Goal: Task Accomplishment & Management: Use online tool/utility

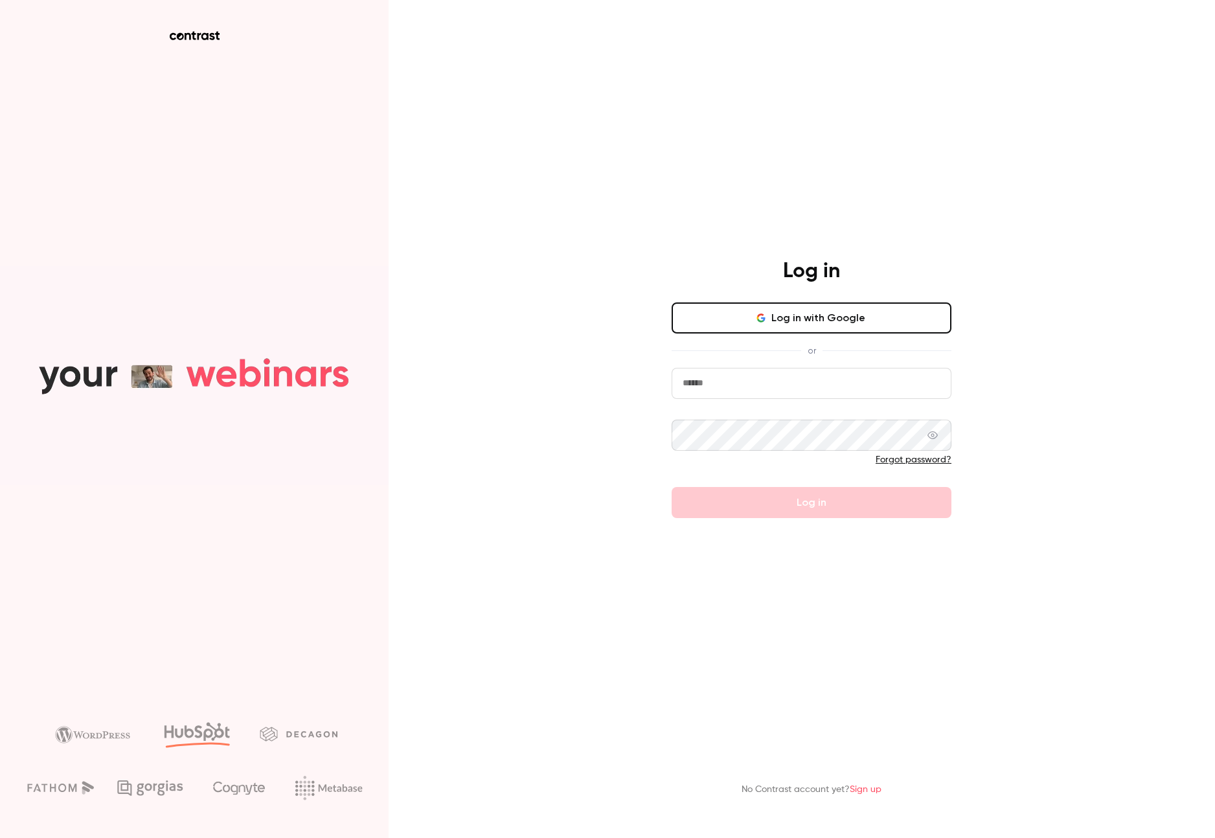
click at [798, 331] on button "Log in with Google" at bounding box center [812, 317] width 280 height 31
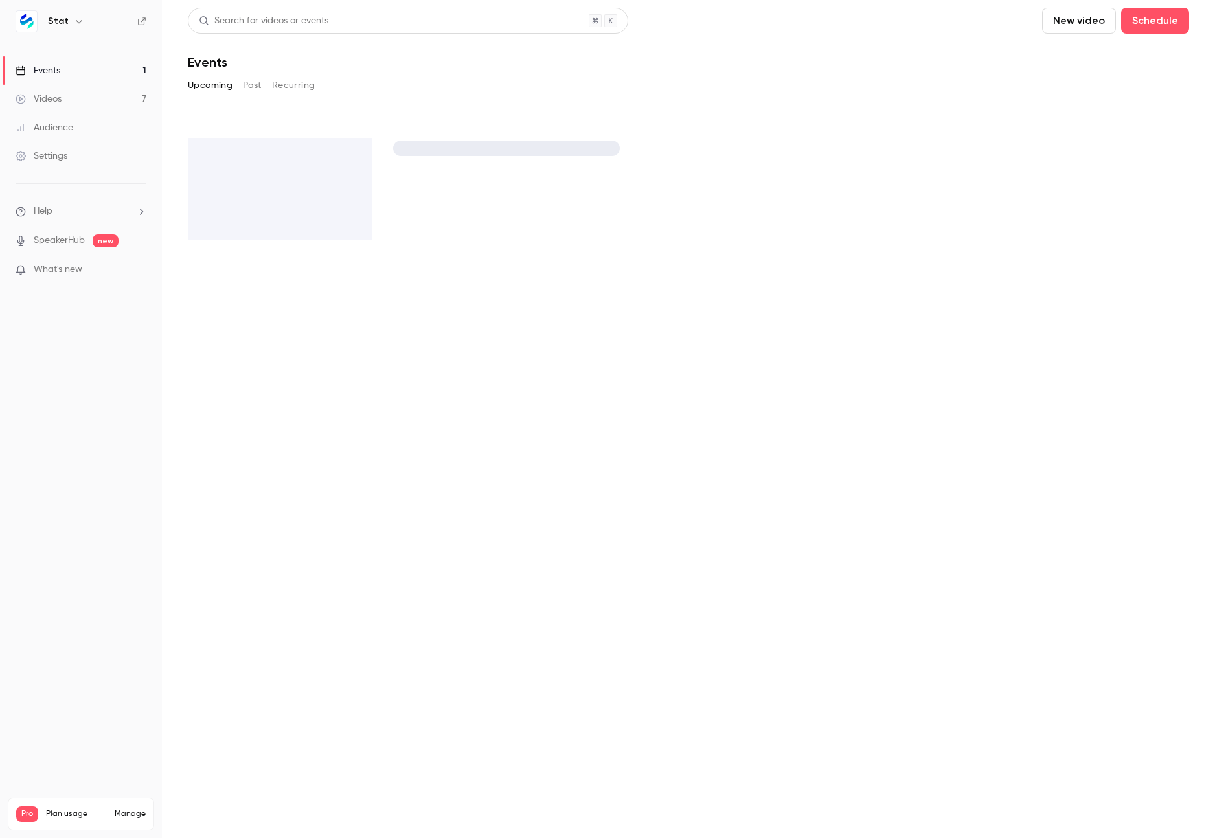
click at [69, 91] on link "Videos 7" at bounding box center [81, 99] width 162 height 28
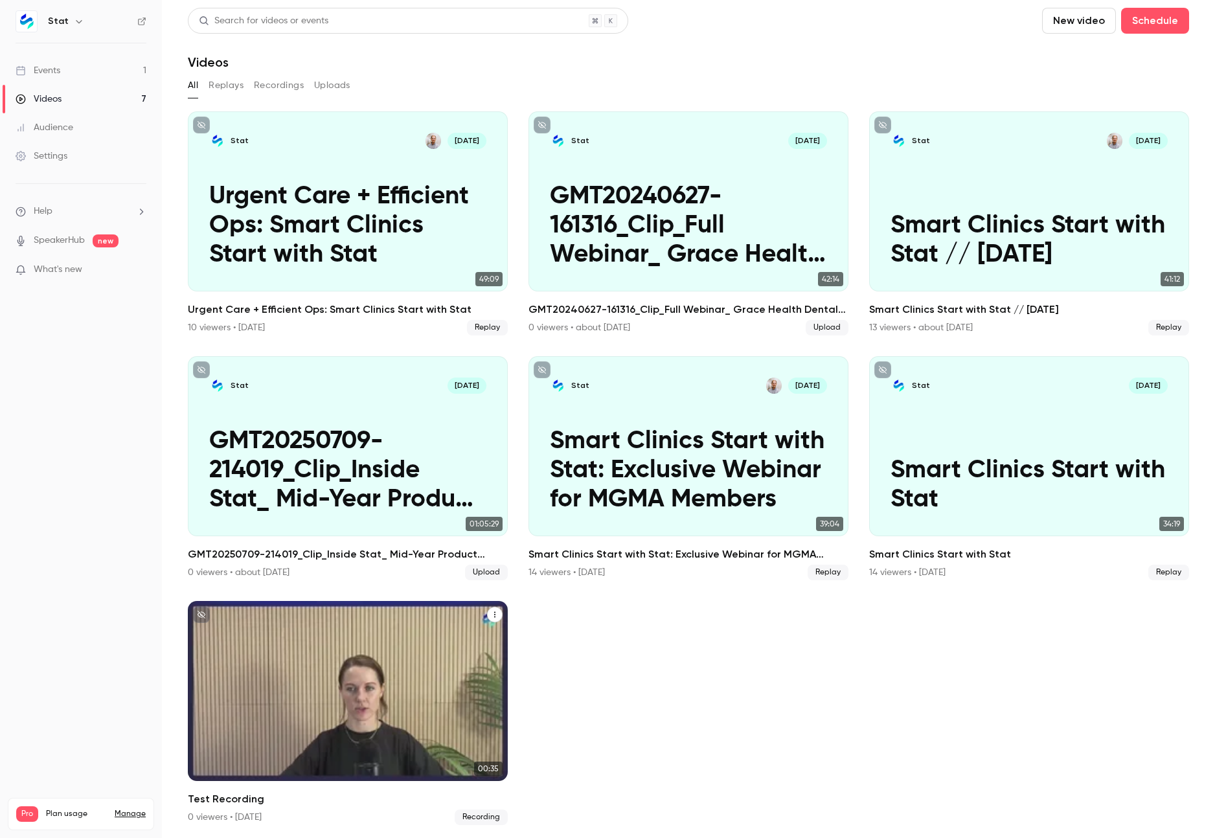
scroll to position [3, 0]
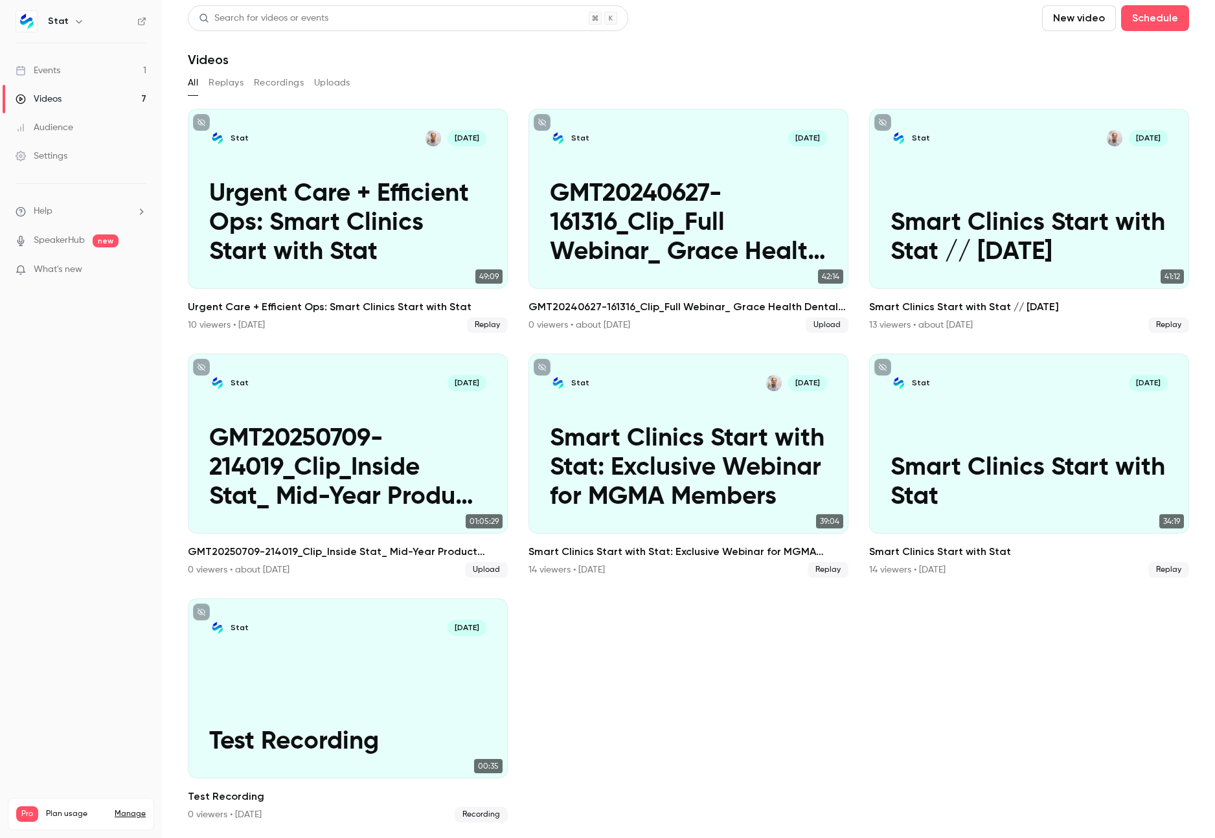
click at [1068, 23] on button "New video" at bounding box center [1079, 18] width 74 height 26
click at [1084, 84] on div "Upload" at bounding box center [1126, 87] width 98 height 13
click at [1186, 808] on icon "Cancel upload" at bounding box center [1186, 807] width 10 height 9
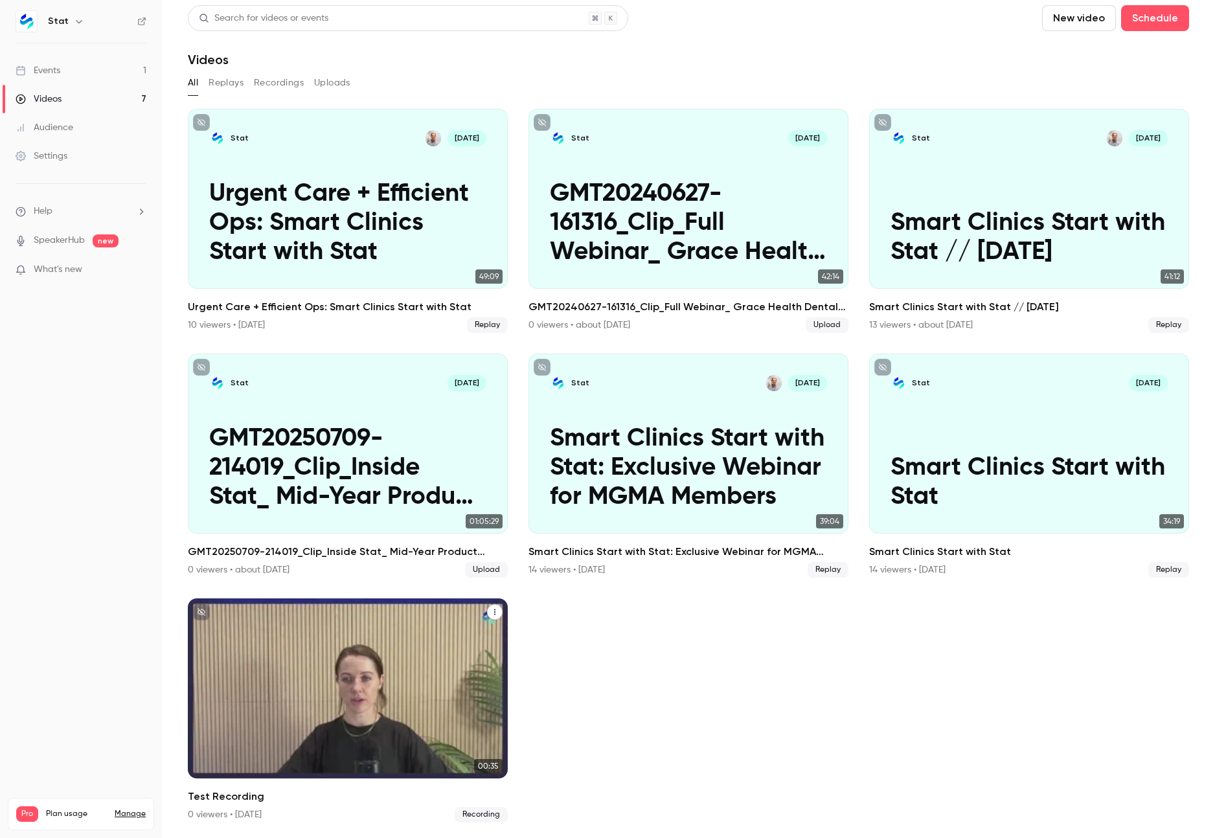
click at [382, 683] on div "Stat [DATE] Test Recording" at bounding box center [348, 688] width 320 height 180
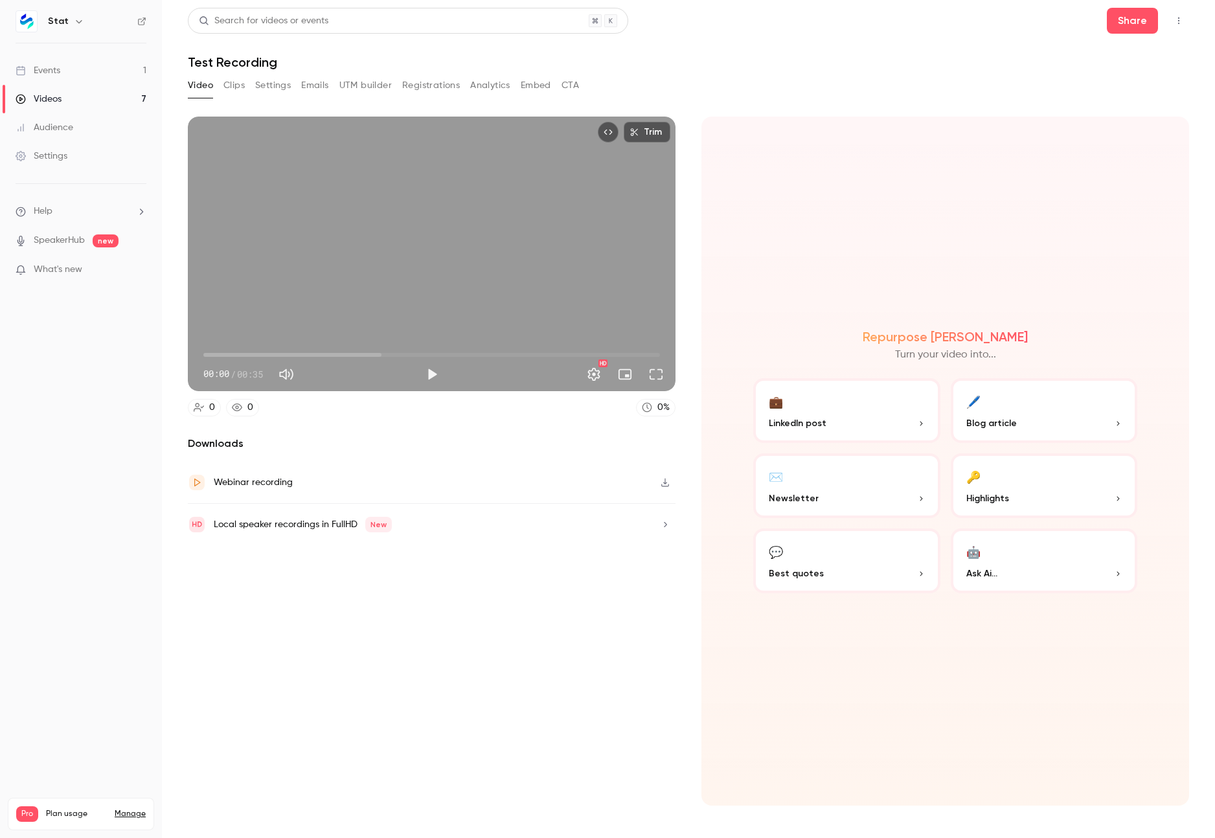
click at [234, 84] on button "Clips" at bounding box center [233, 85] width 21 height 21
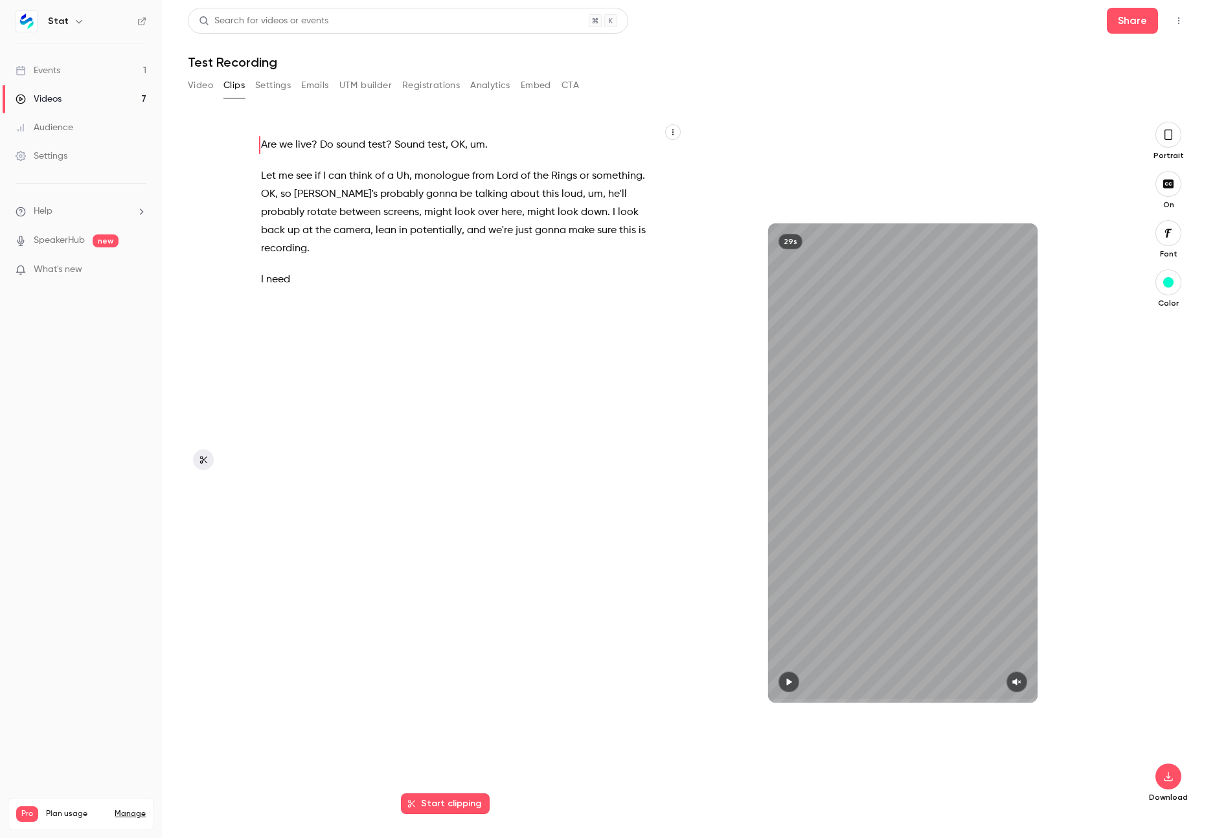
click at [1170, 138] on icon "button" at bounding box center [1168, 135] width 10 height 14
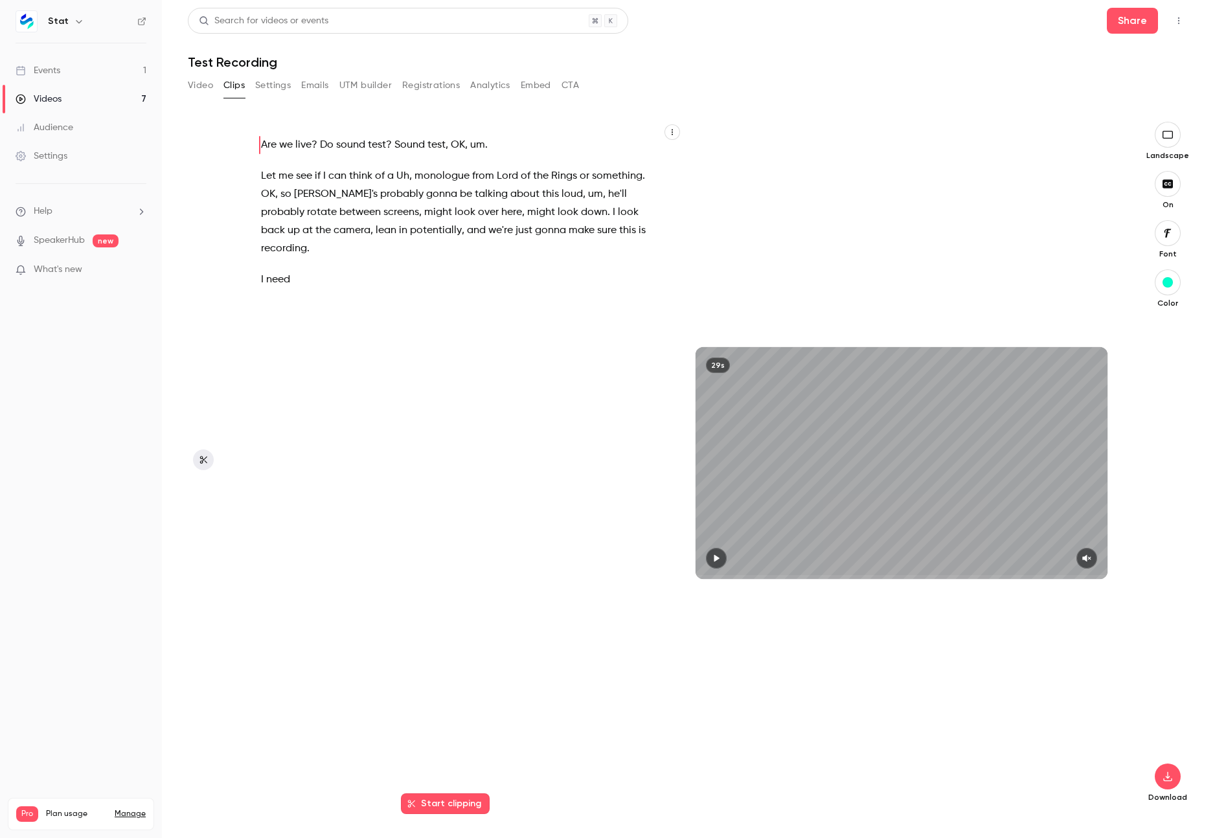
click at [1171, 142] on button "button" at bounding box center [1168, 135] width 26 height 26
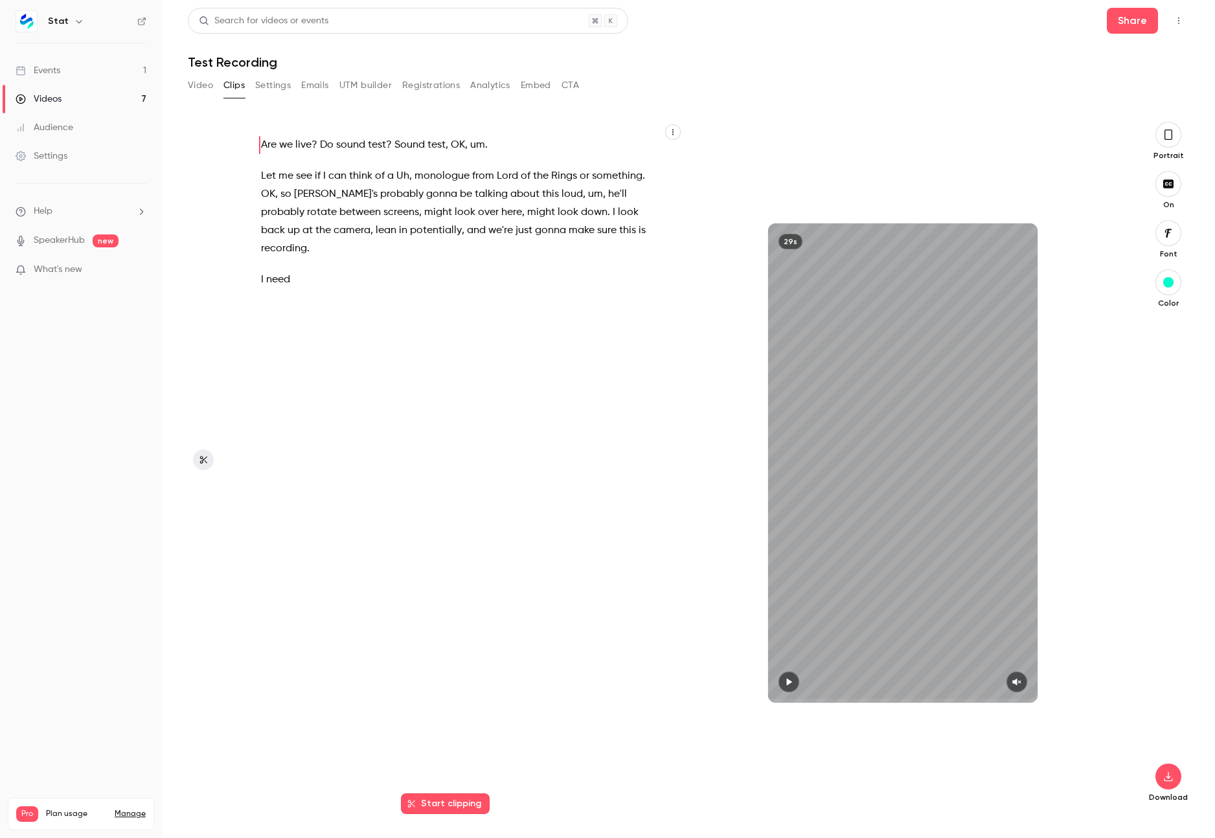
click at [203, 85] on button "Video" at bounding box center [200, 85] width 25 height 21
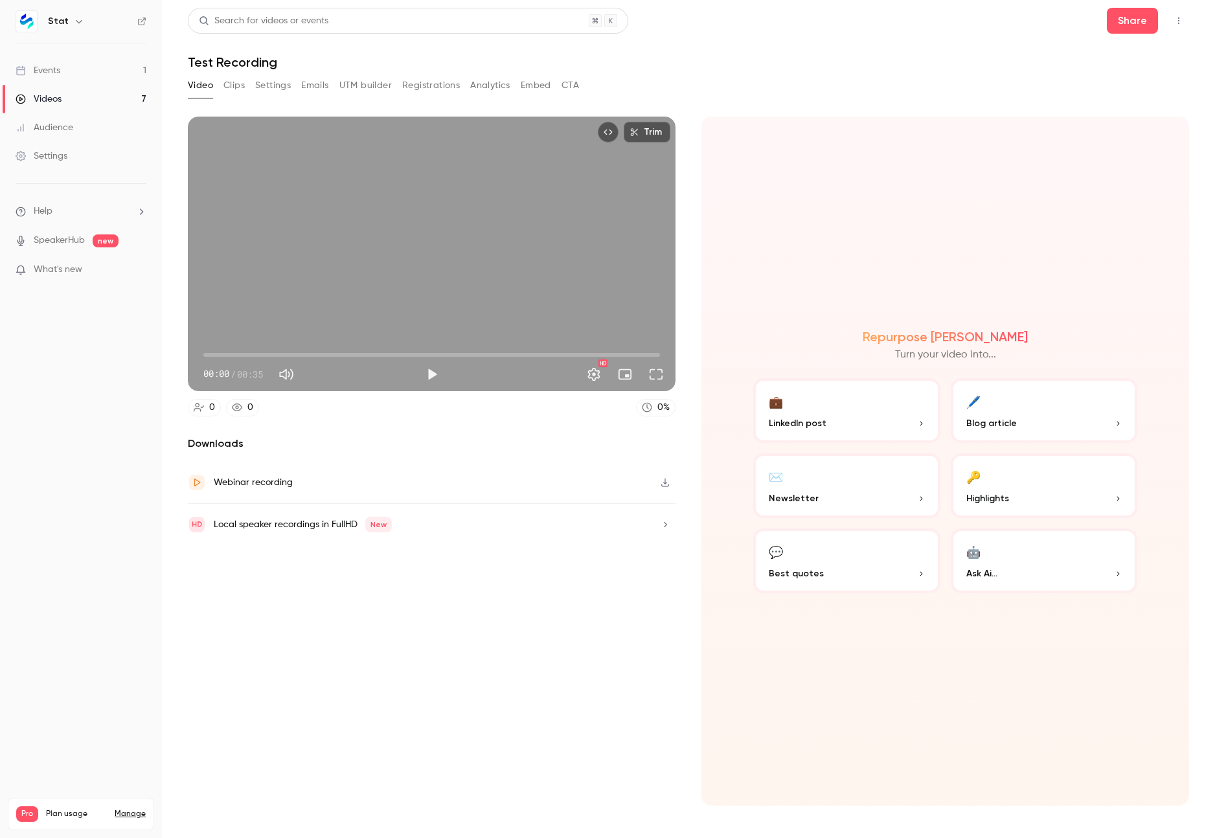
click at [99, 265] on p "What's new" at bounding box center [71, 270] width 110 height 14
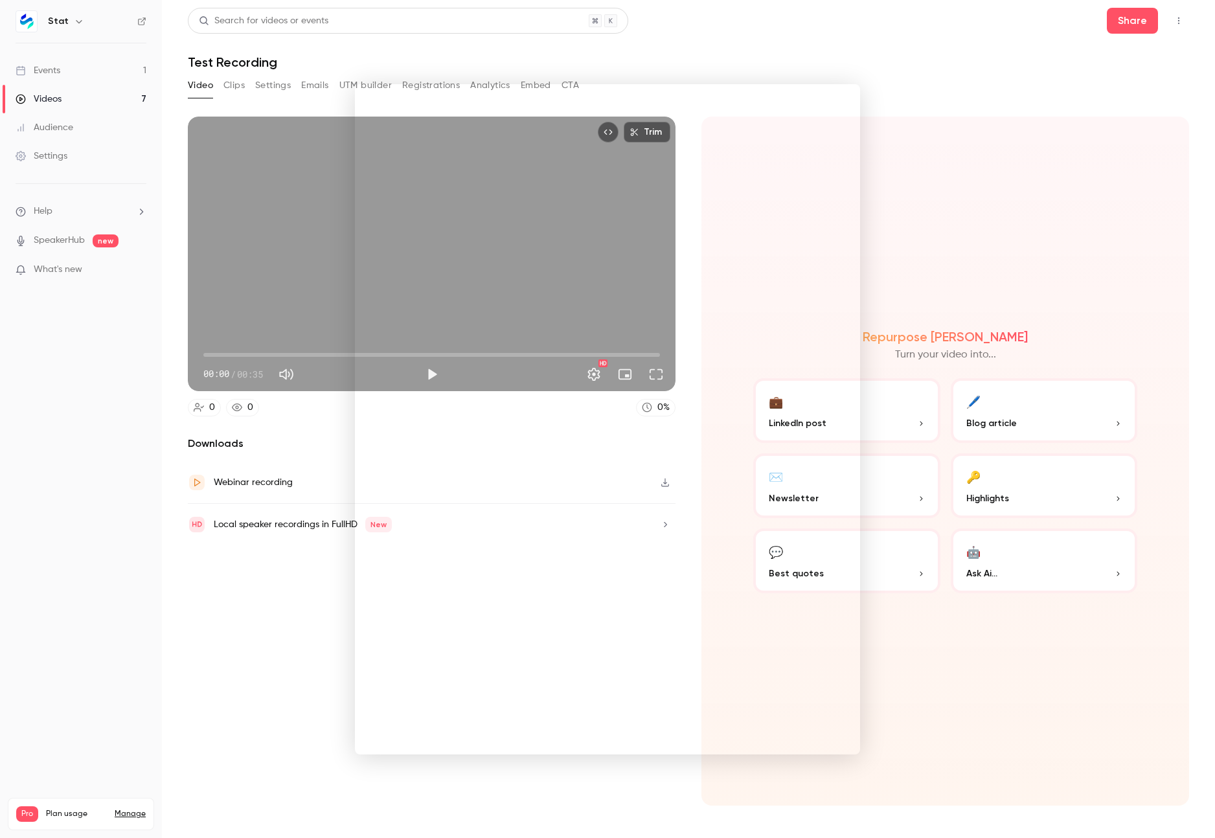
click at [916, 30] on div at bounding box center [607, 419] width 1215 height 838
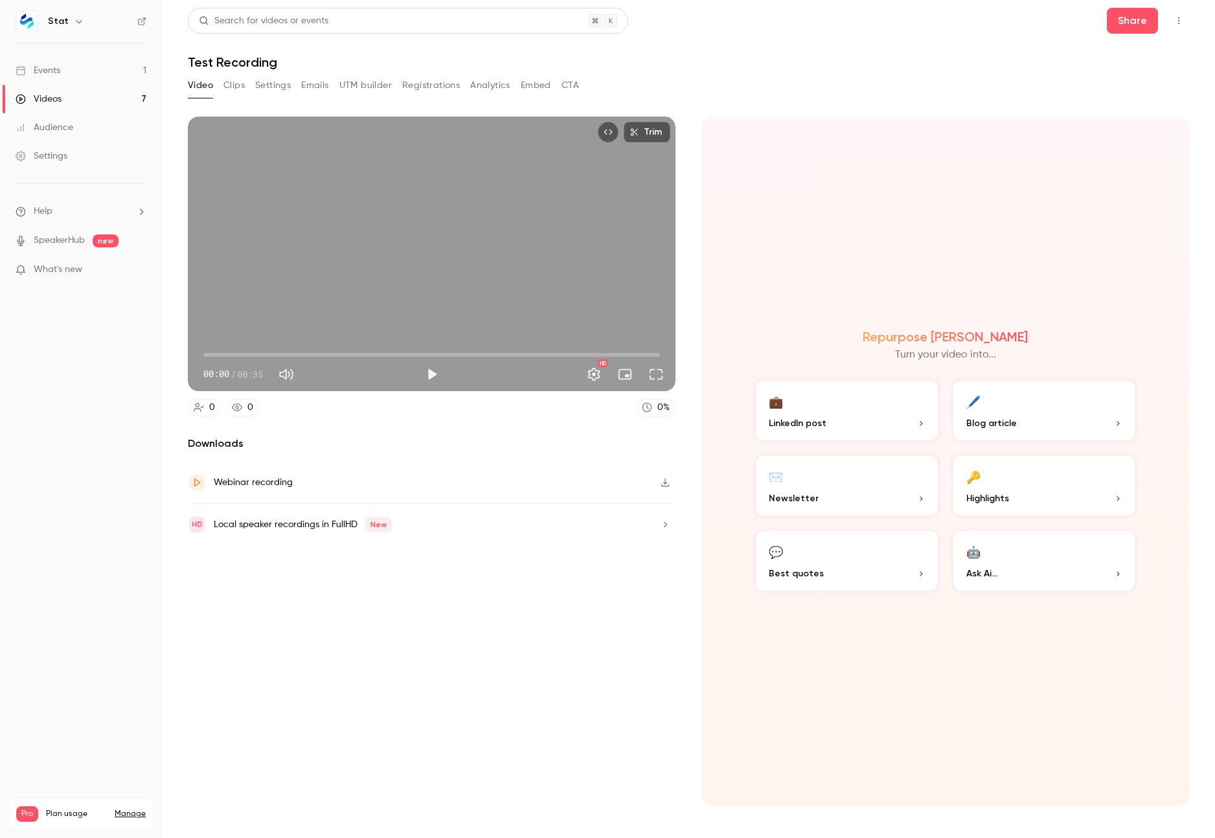
click at [51, 98] on div "Videos" at bounding box center [39, 99] width 46 height 13
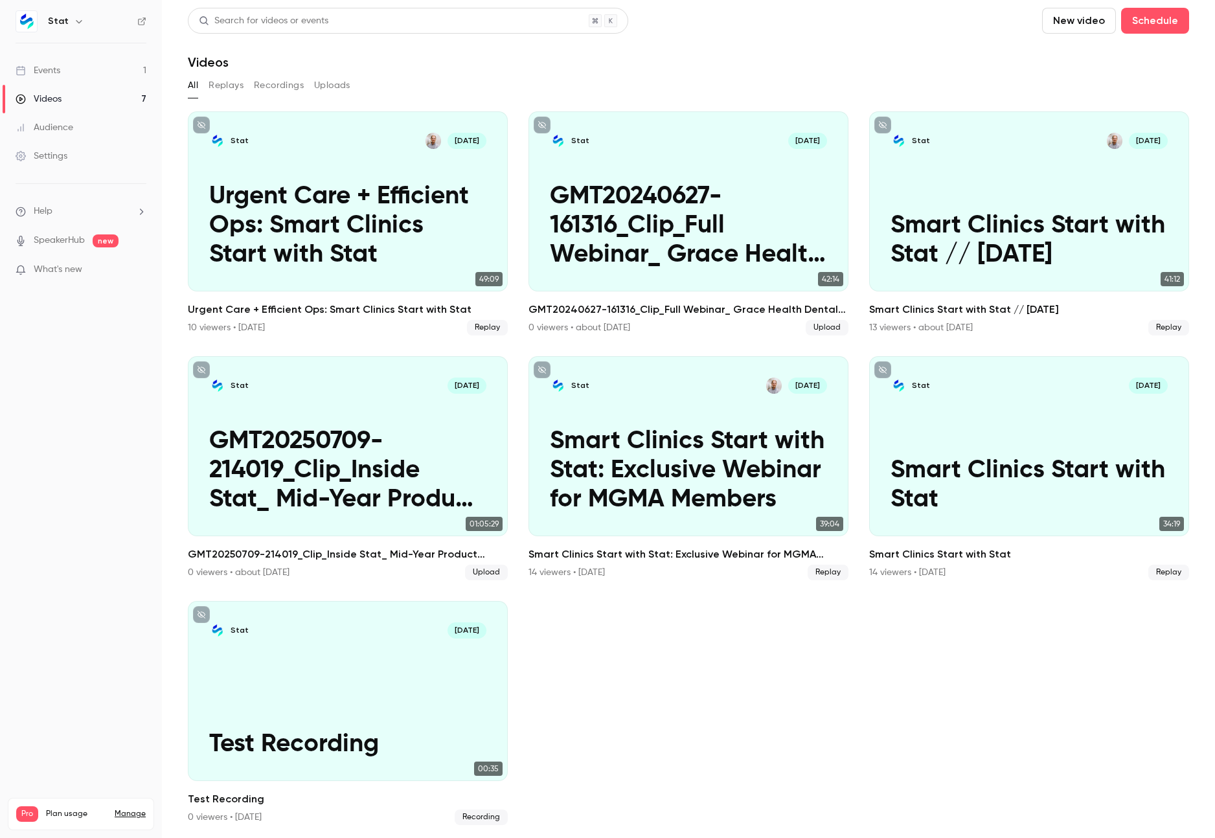
click at [1084, 36] on header "Search for videos or events New video Schedule Videos" at bounding box center [688, 39] width 1001 height 62
click at [1086, 22] on button "New video" at bounding box center [1079, 21] width 74 height 26
click at [1084, 86] on div "Upload" at bounding box center [1126, 90] width 98 height 13
click at [1090, 25] on button "New video" at bounding box center [1079, 21] width 74 height 26
click at [1093, 88] on div "Upload" at bounding box center [1126, 90] width 98 height 13
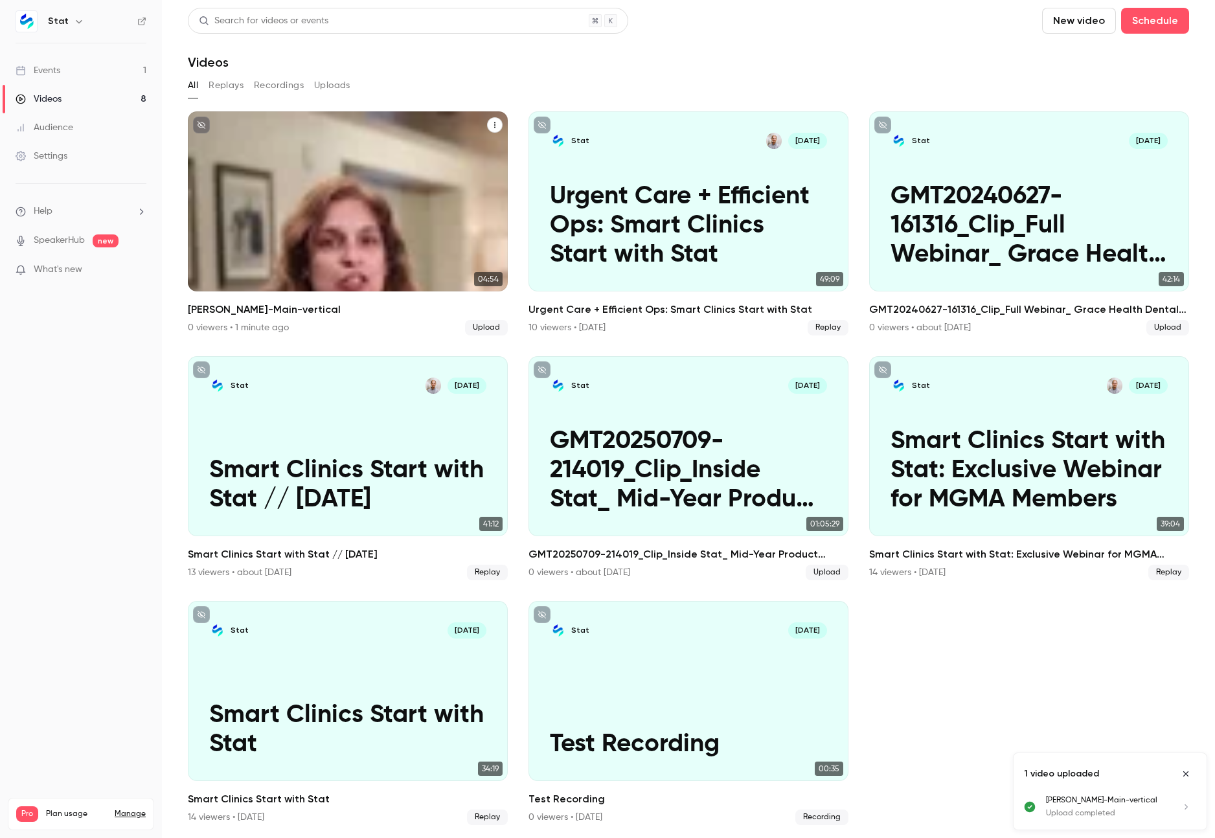
click at [354, 201] on div "Stat [DATE] [PERSON_NAME]-Main-vertical" at bounding box center [348, 201] width 320 height 180
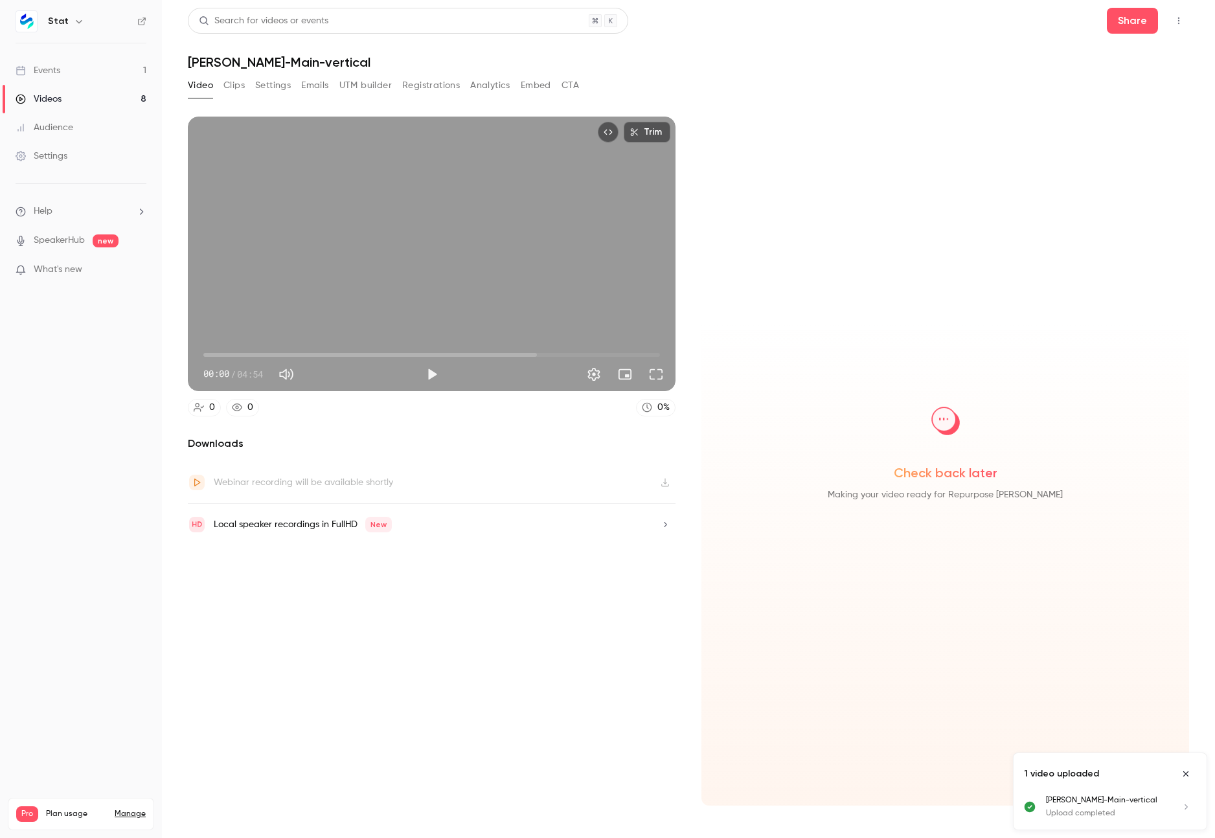
click at [235, 87] on button "Clips" at bounding box center [233, 85] width 21 height 21
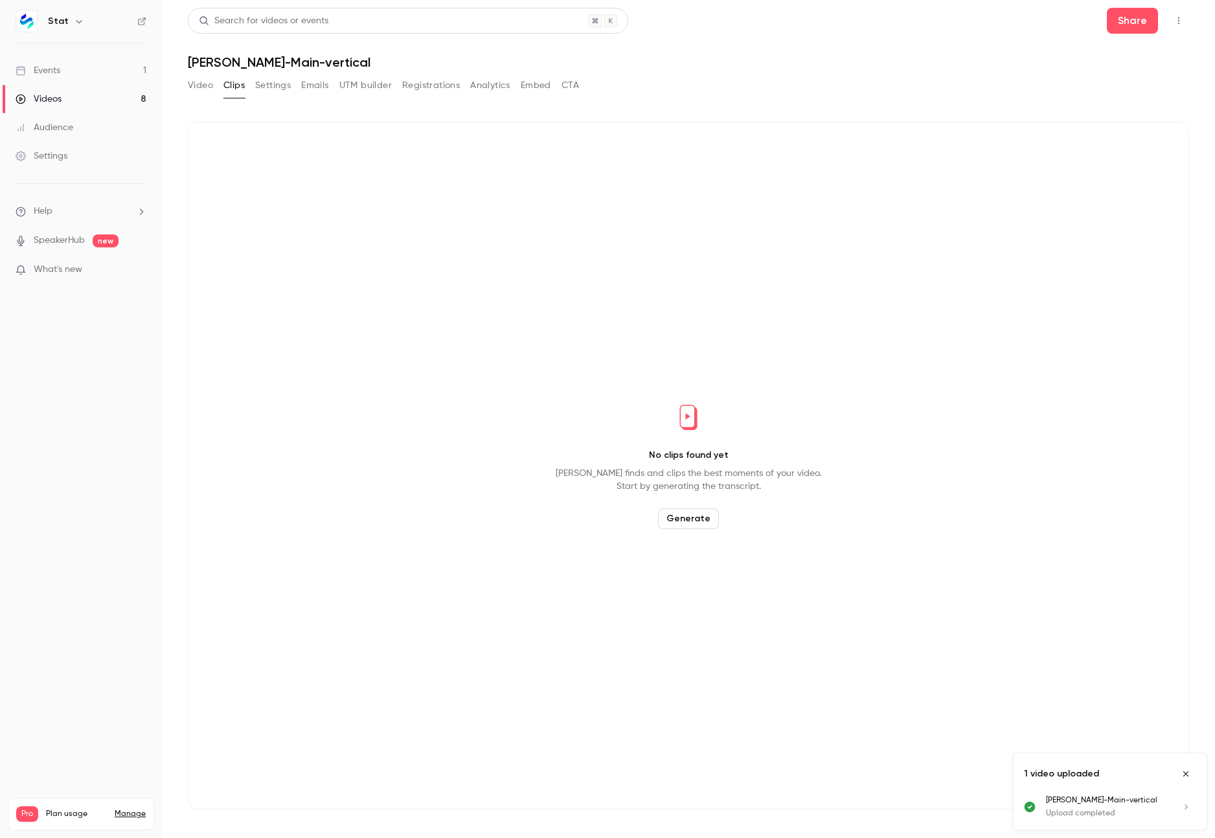
click at [694, 521] on button "Generate" at bounding box center [688, 518] width 61 height 21
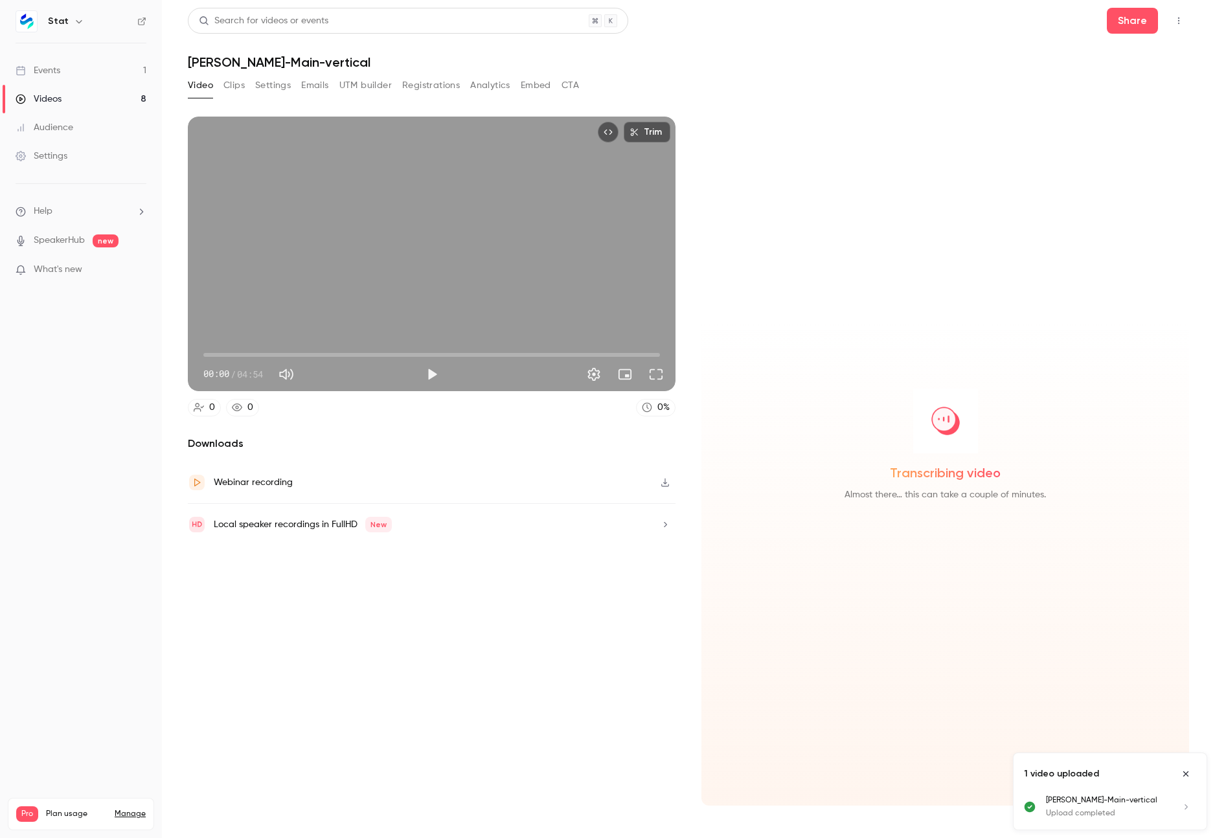
click at [1185, 771] on icon "Close uploads list" at bounding box center [1186, 773] width 10 height 9
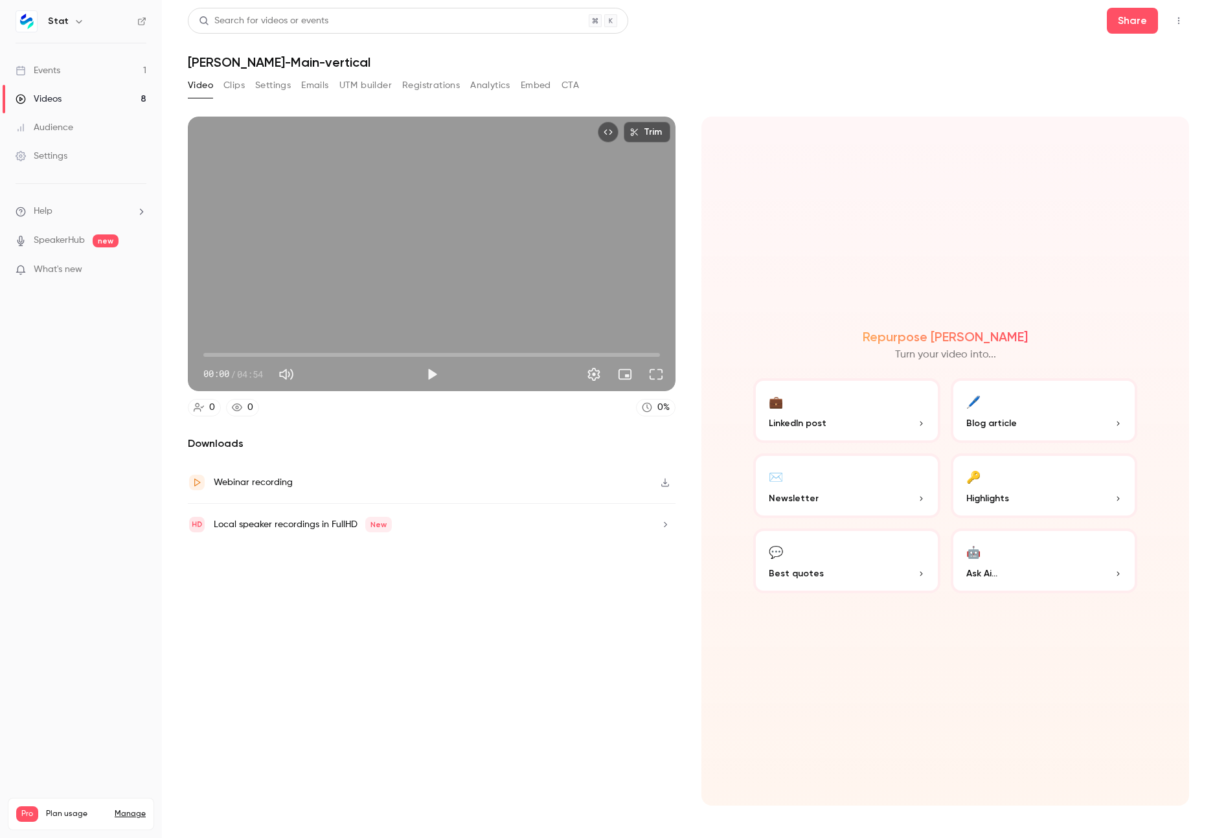
click at [234, 89] on button "Clips" at bounding box center [233, 85] width 21 height 21
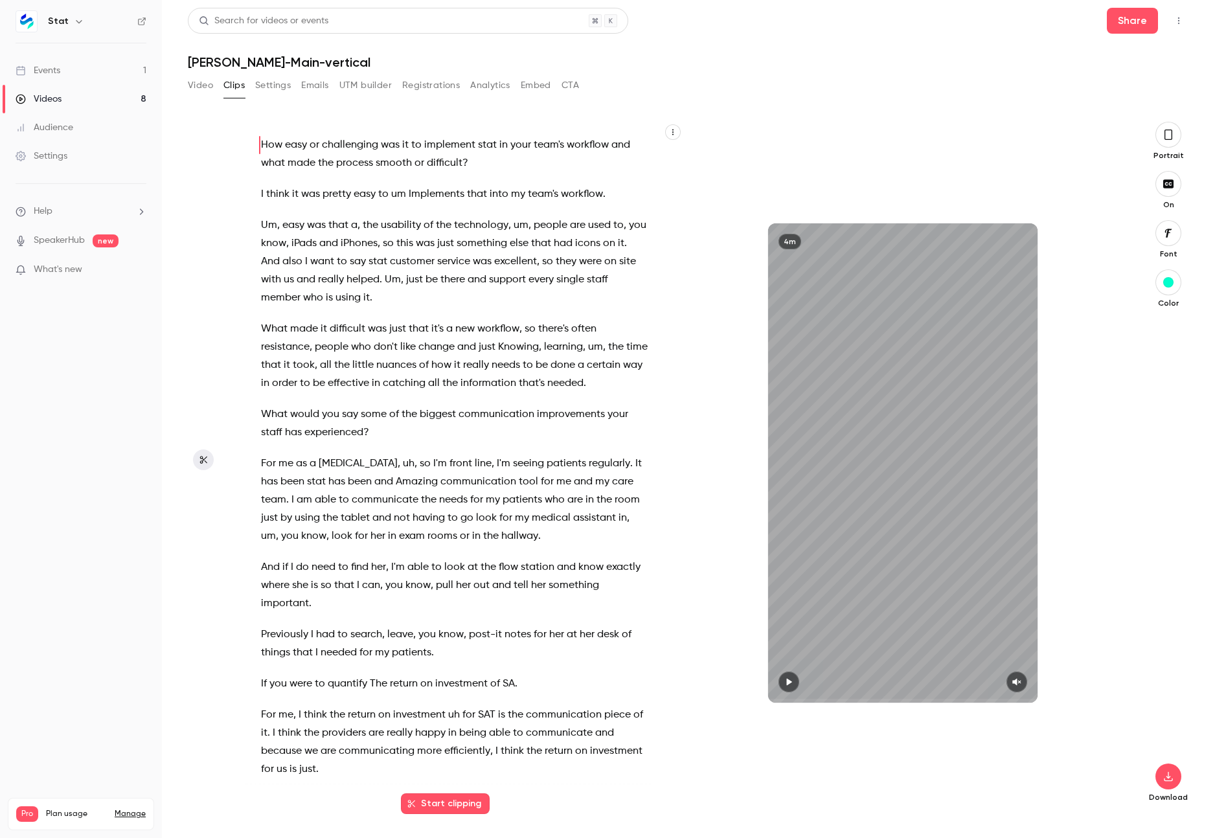
click at [885, 409] on div "4m" at bounding box center [902, 462] width 269 height 479
click at [1016, 682] on icon "button" at bounding box center [1016, 682] width 8 height 7
click at [273, 418] on span "What" at bounding box center [274, 414] width 27 height 18
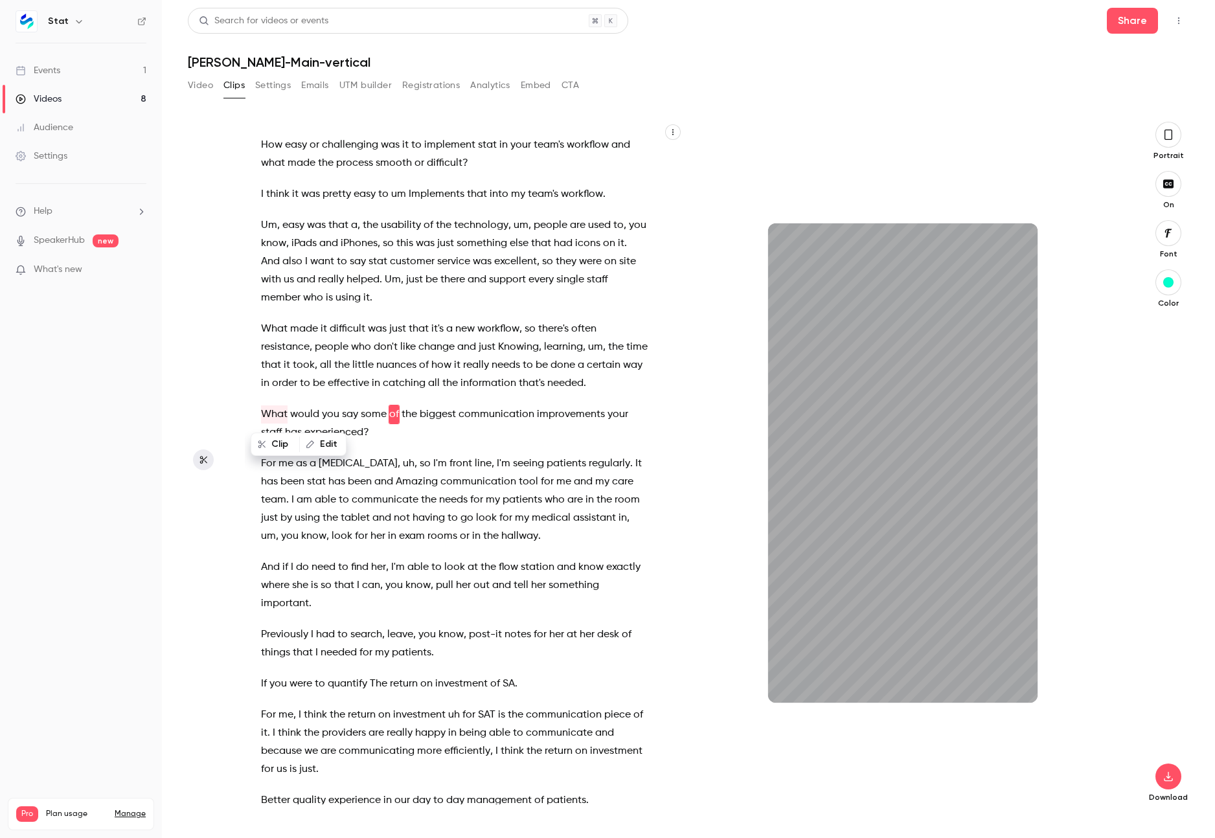
click at [271, 462] on div "Clip Edit" at bounding box center [303, 444] width 85 height 41
click at [271, 462] on span "For" at bounding box center [268, 464] width 15 height 18
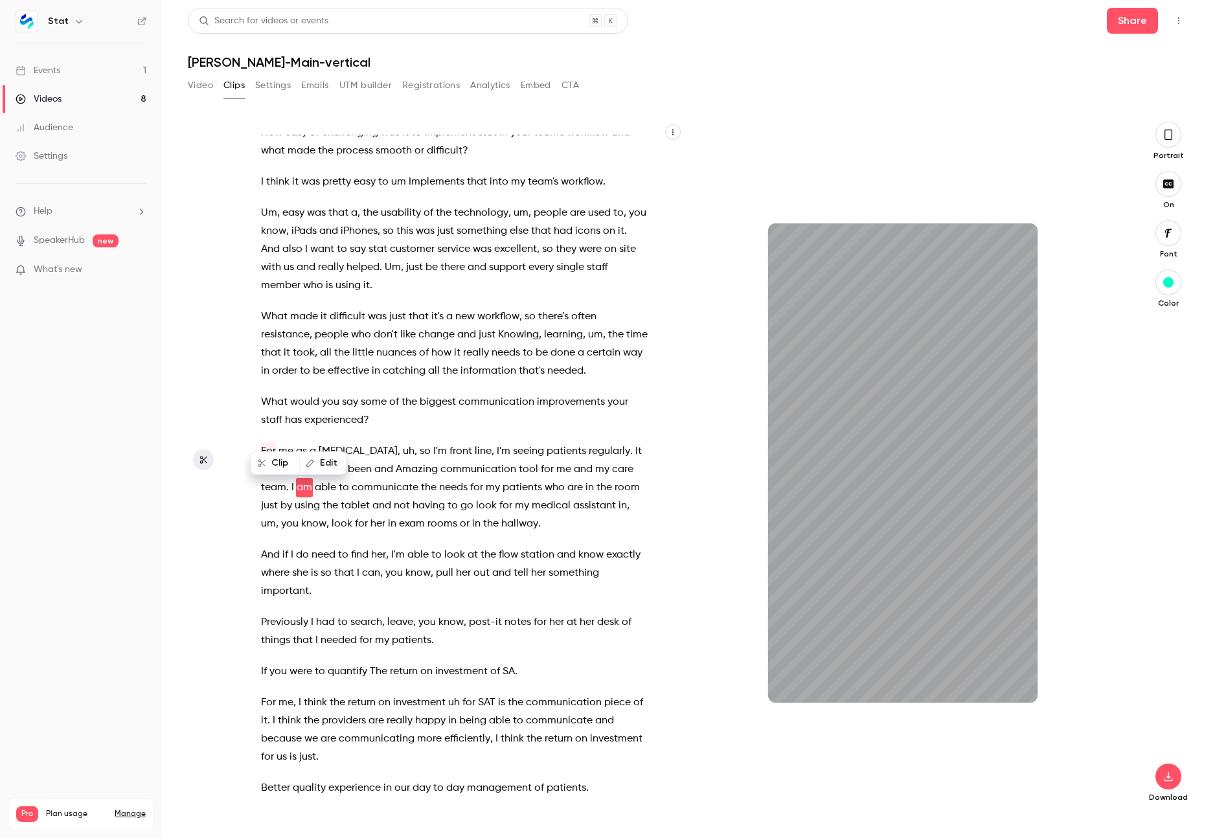
scroll to position [30, 0]
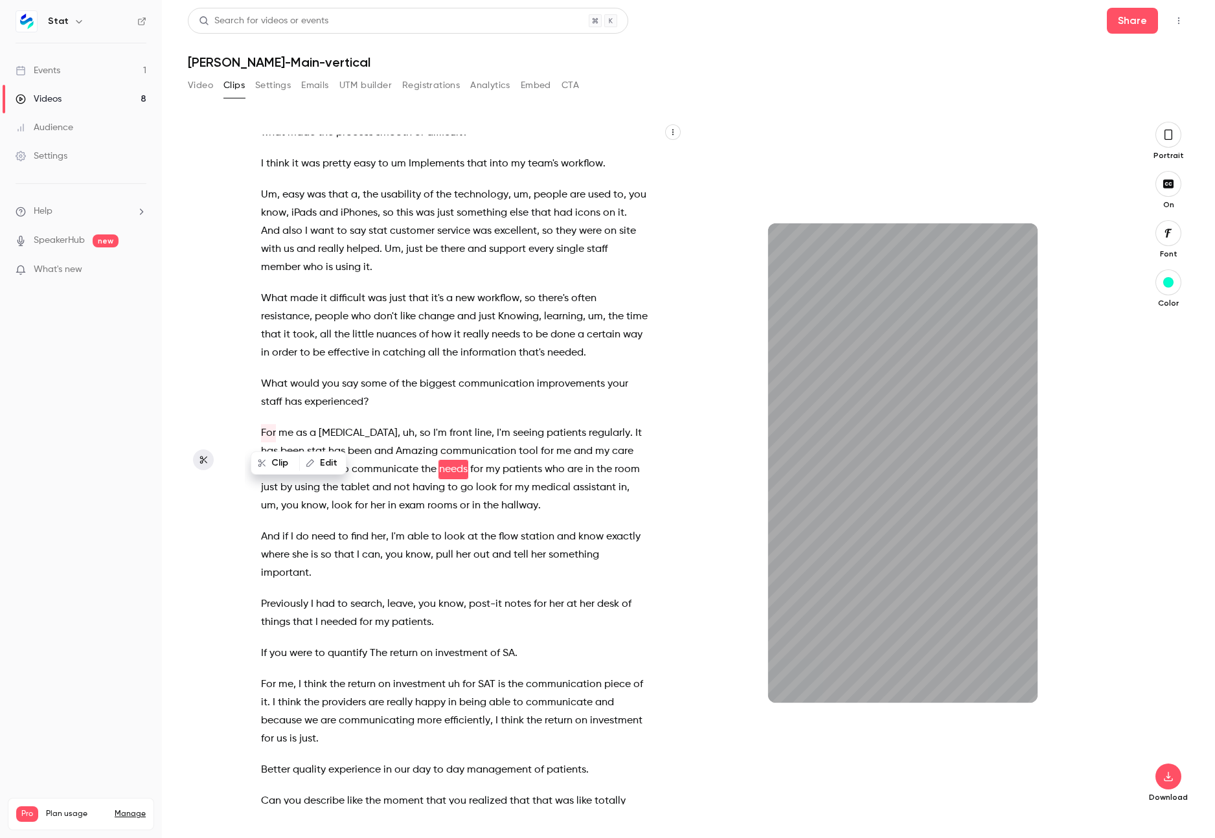
click at [316, 462] on button "Edit" at bounding box center [323, 463] width 45 height 21
click at [236, 423] on section "How easy or challenging was it to implement stat in your team's workflow and wh…" at bounding box center [688, 480] width 1001 height 716
click at [427, 420] on div "How easy or challenging was it to implement stat in your team's workflow and wh…" at bounding box center [461, 470] width 432 height 670
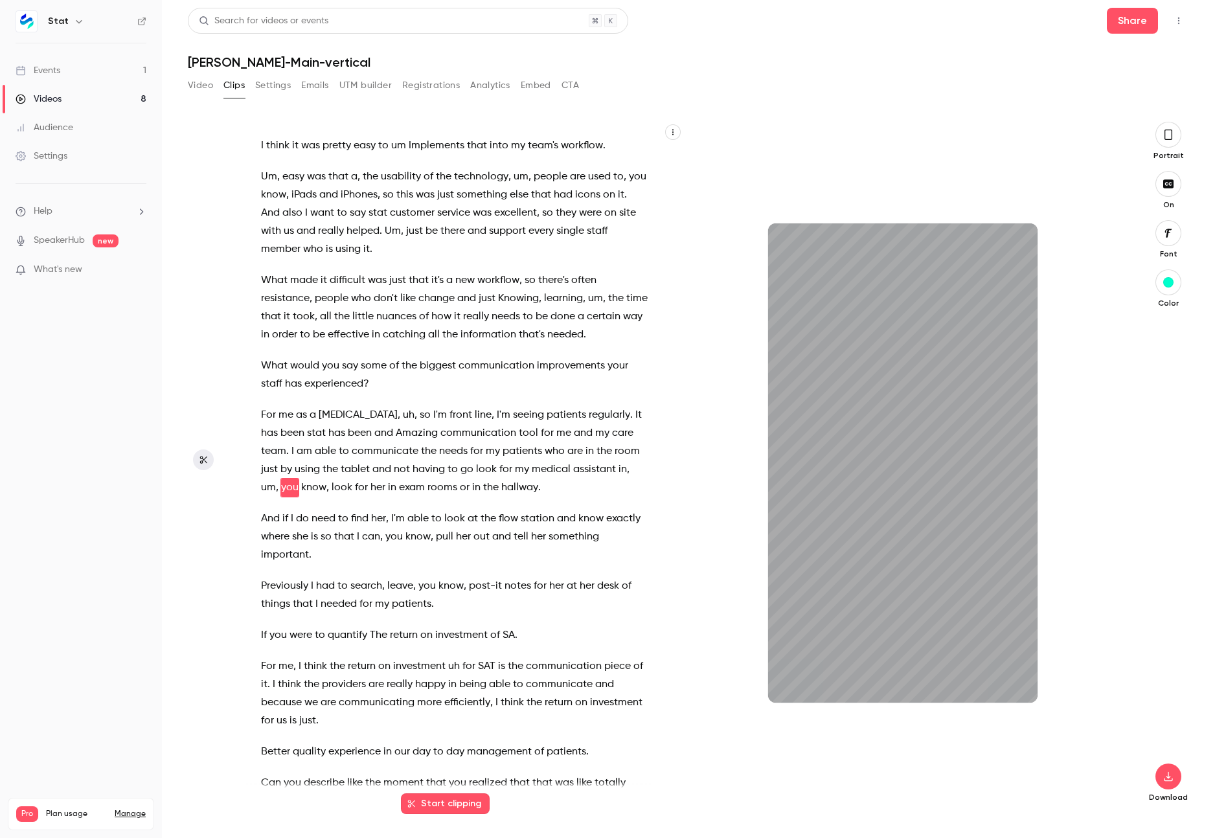
scroll to position [67, 0]
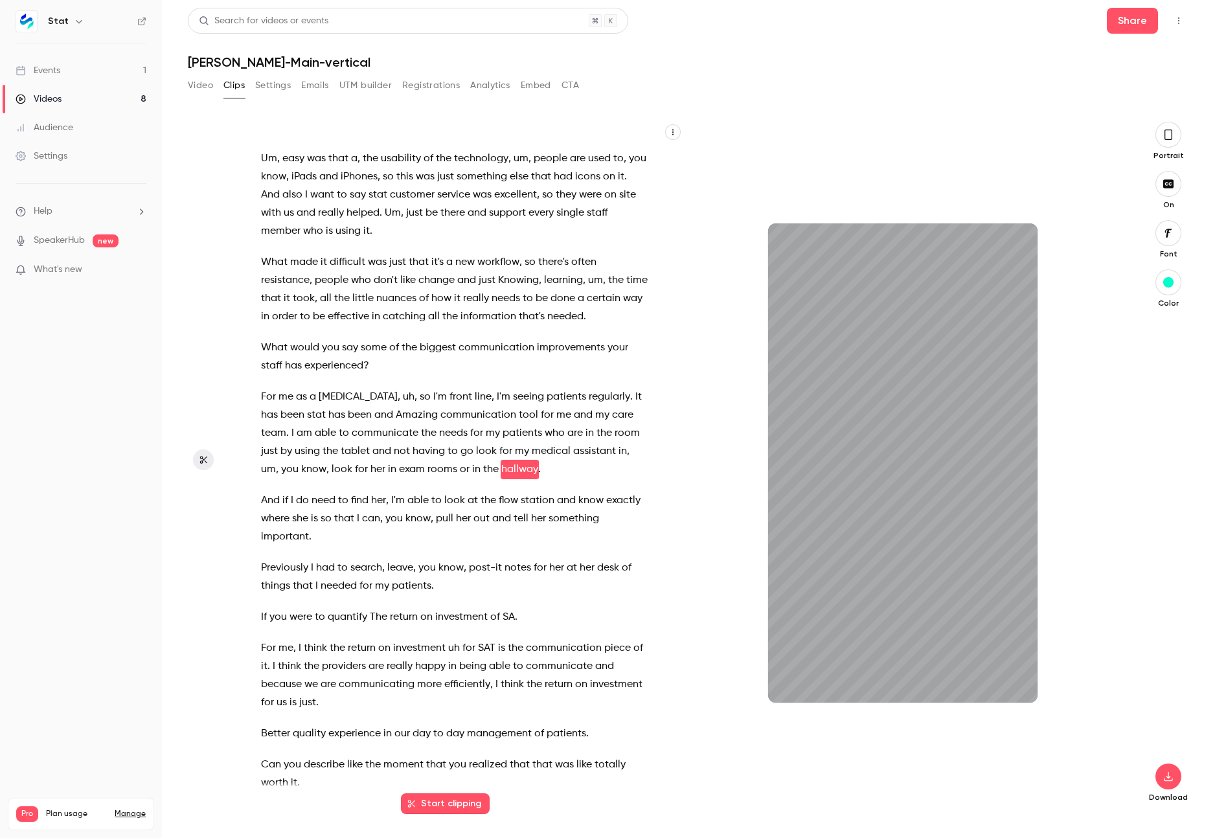
click at [461, 806] on button "Start clipping" at bounding box center [445, 803] width 89 height 21
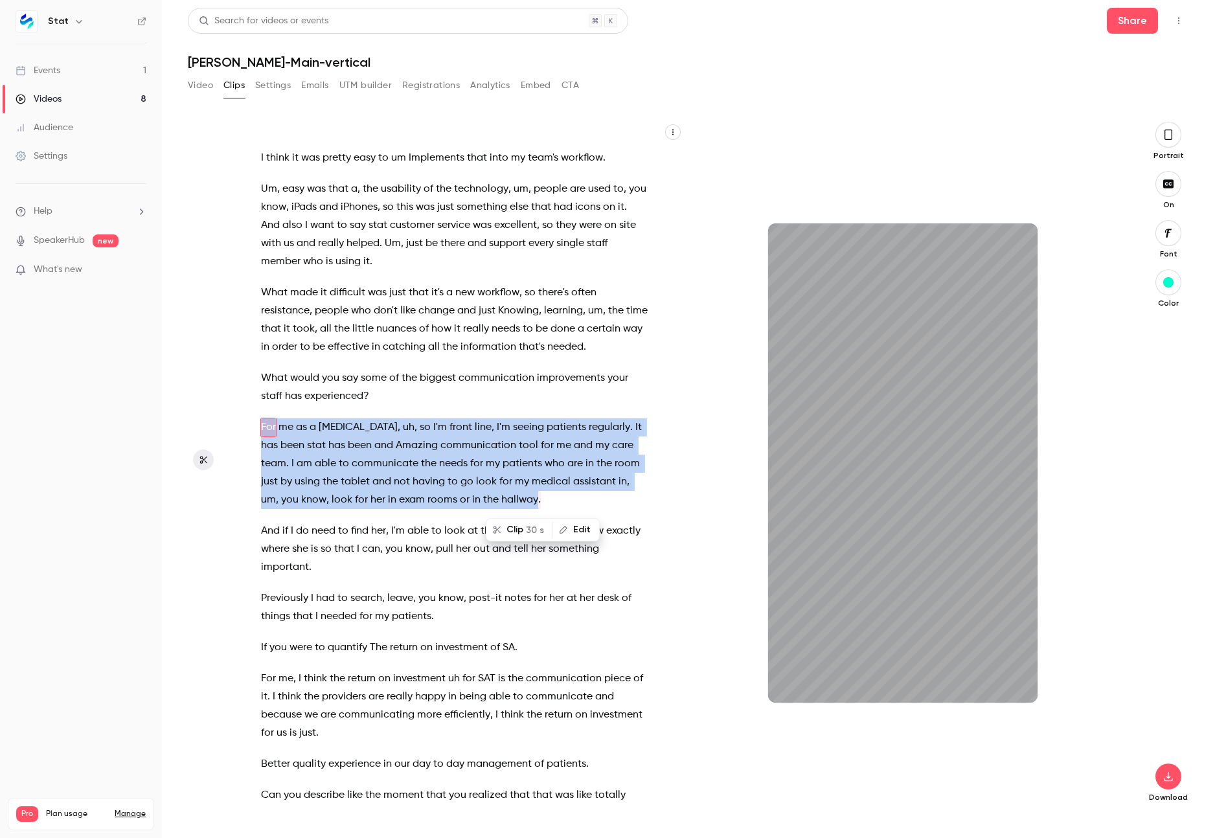
scroll to position [0, 0]
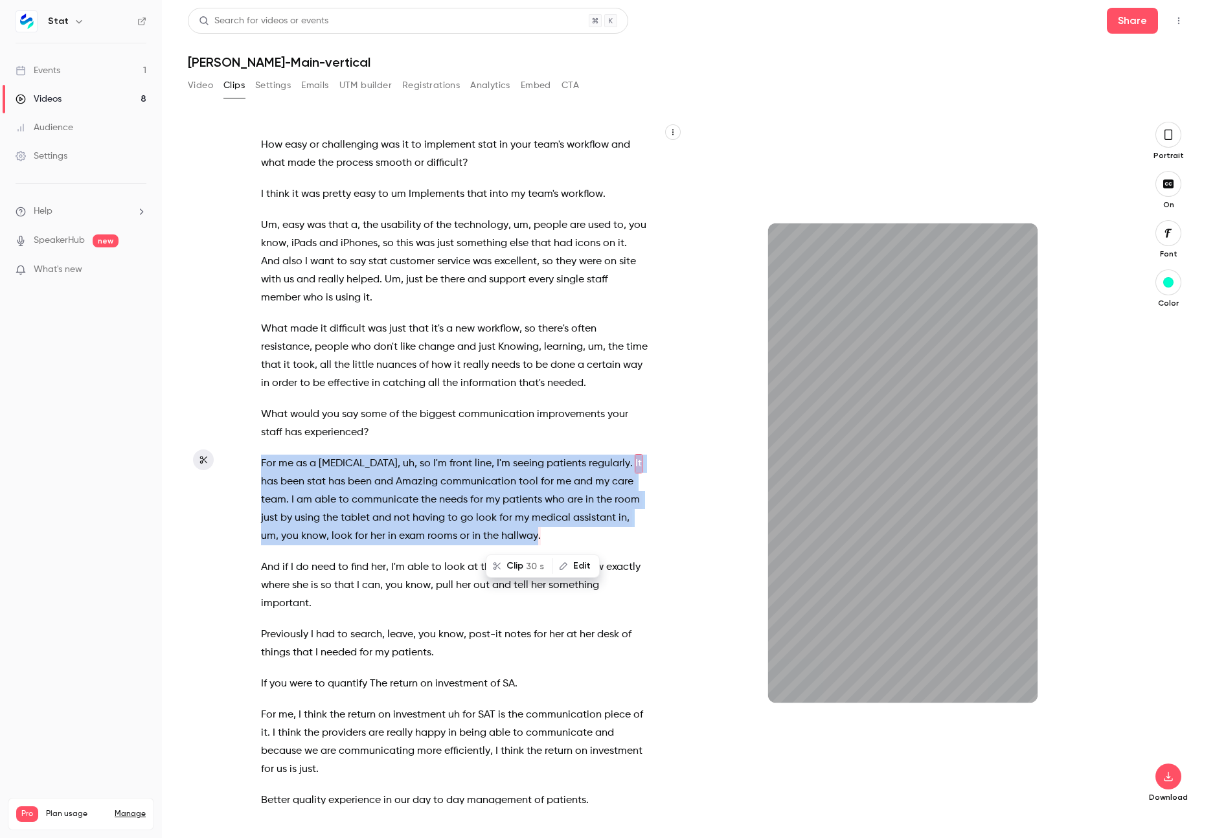
click at [403, 460] on span "uh" at bounding box center [409, 464] width 12 height 18
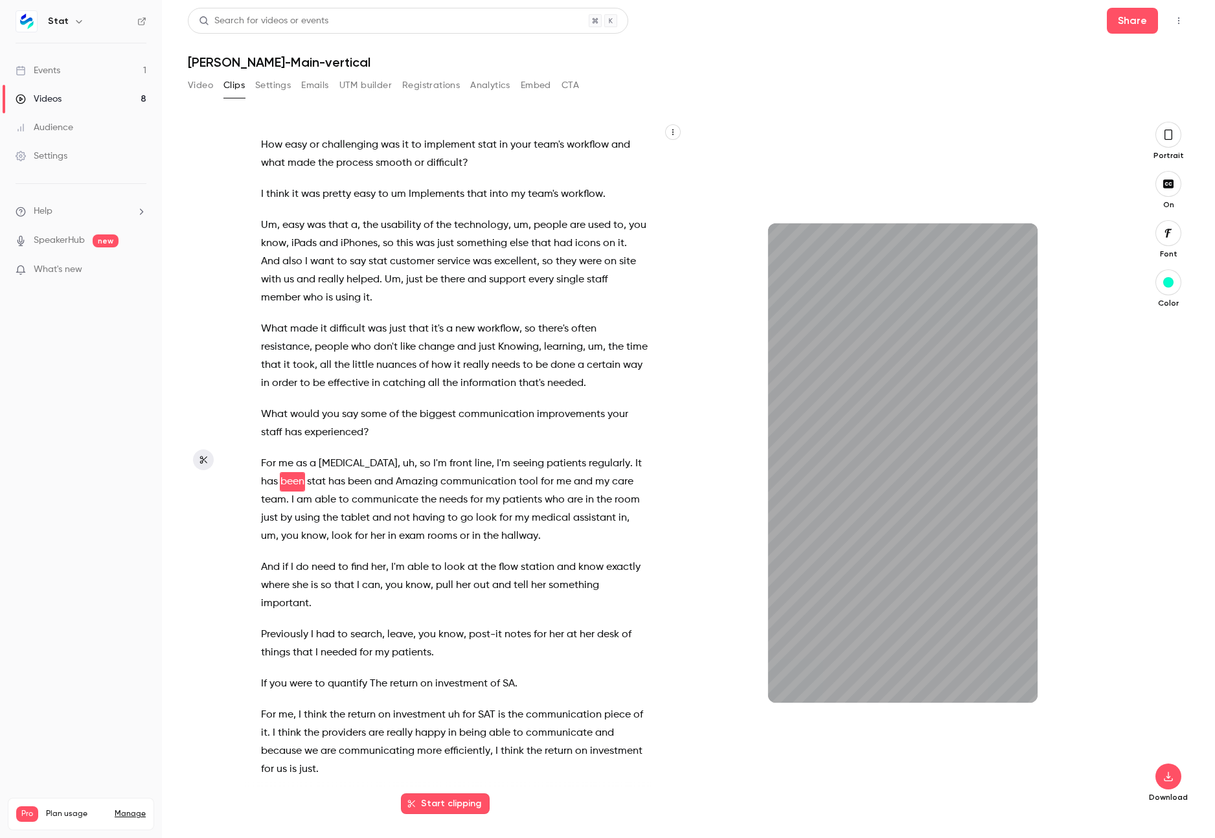
scroll to position [12, 0]
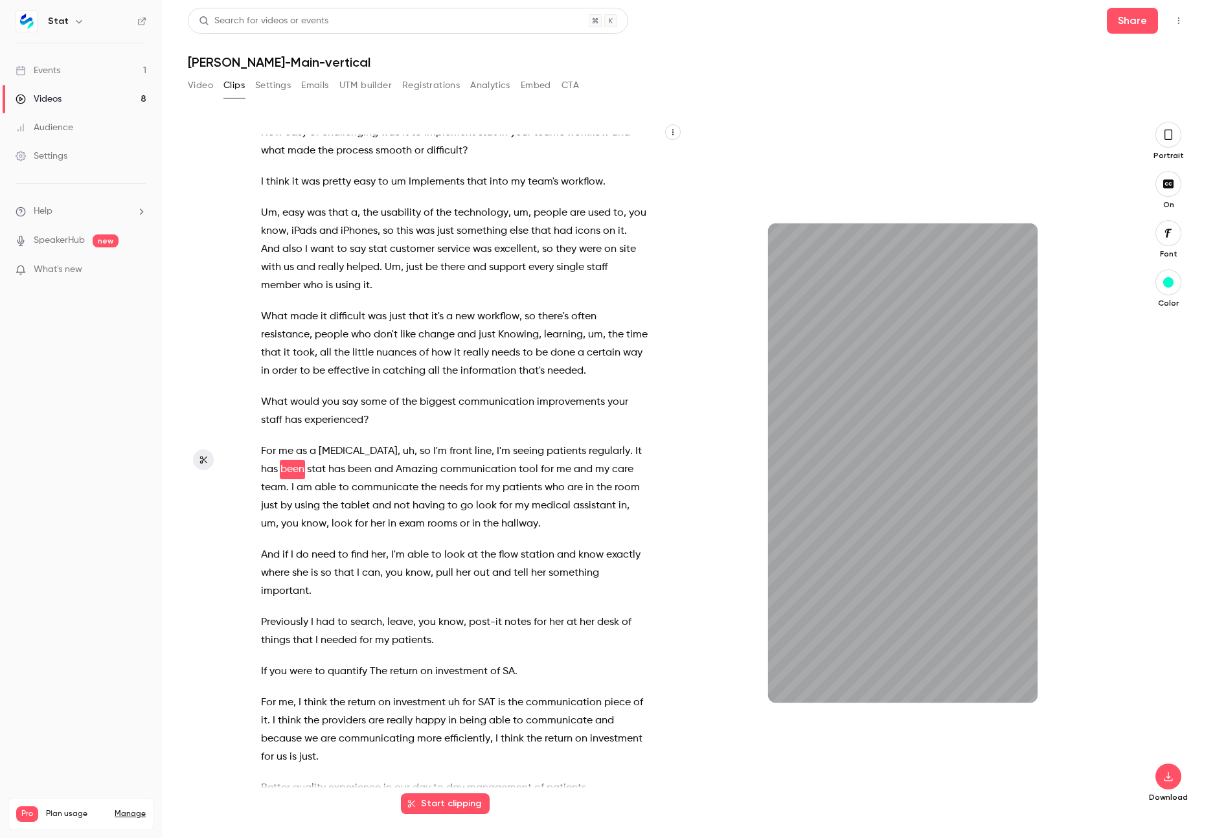
click at [396, 463] on span "Amazing" at bounding box center [417, 470] width 42 height 18
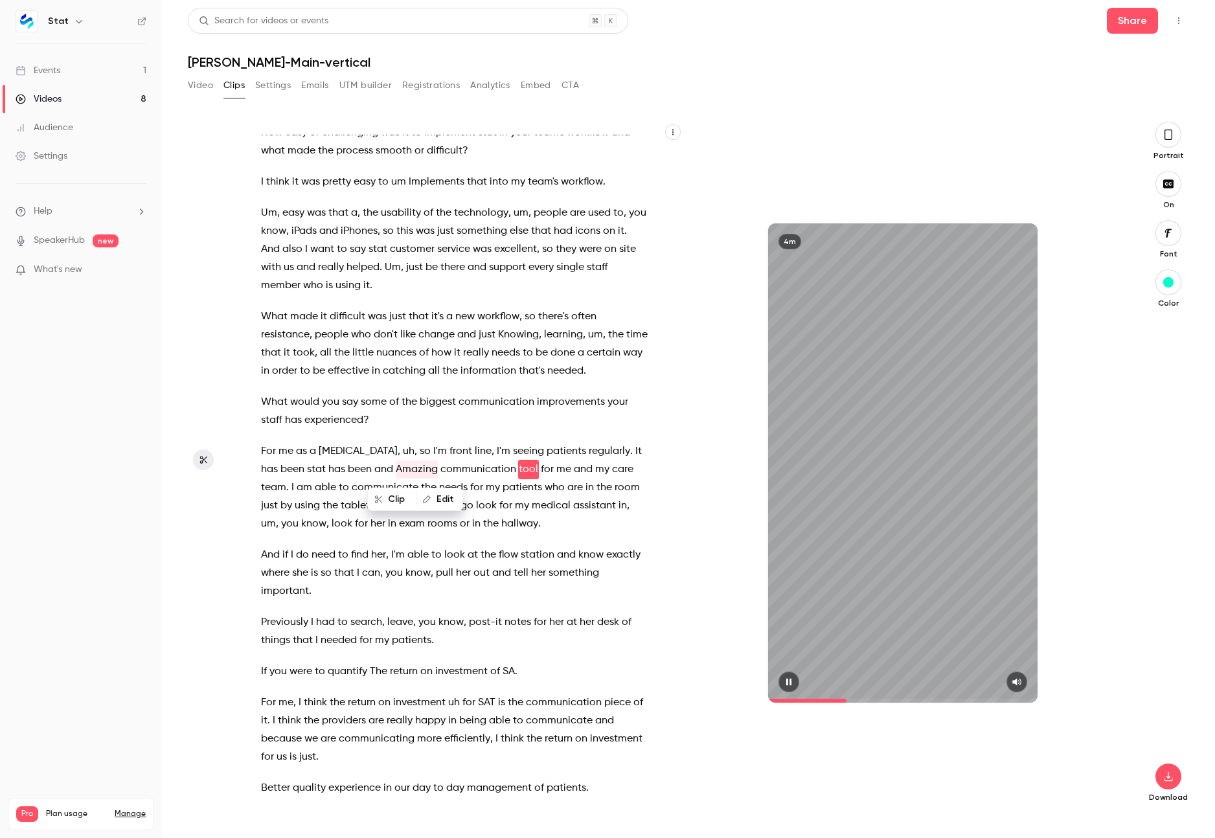
click at [924, 505] on div "4m" at bounding box center [902, 462] width 269 height 479
click at [403, 453] on span "uh" at bounding box center [409, 451] width 12 height 18
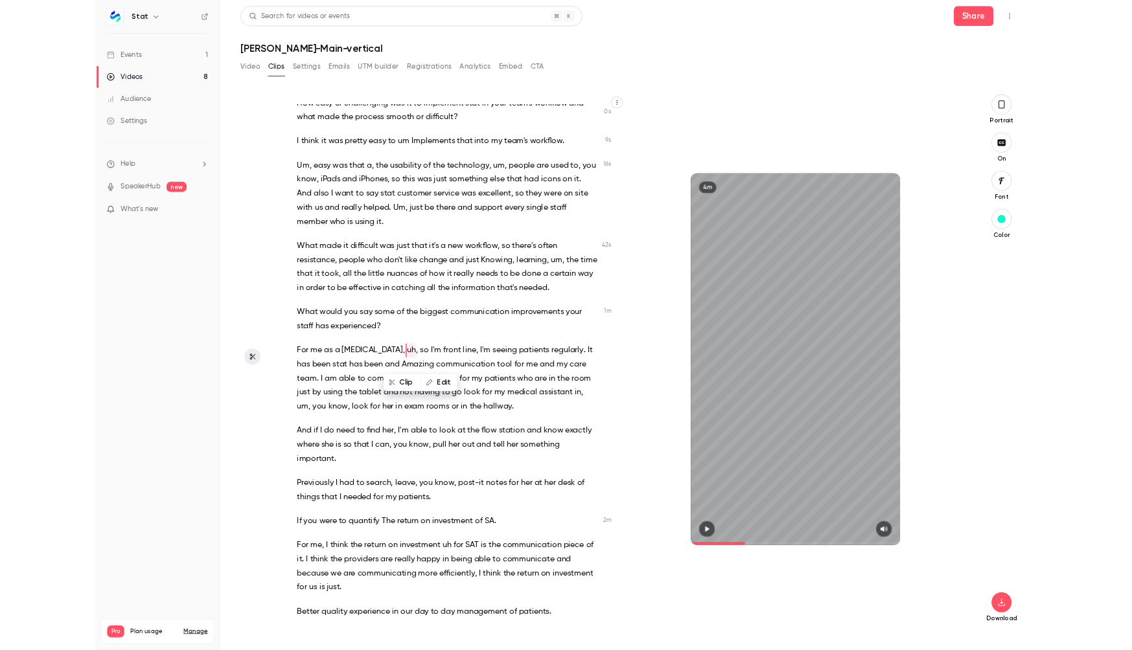
scroll to position [0, 0]
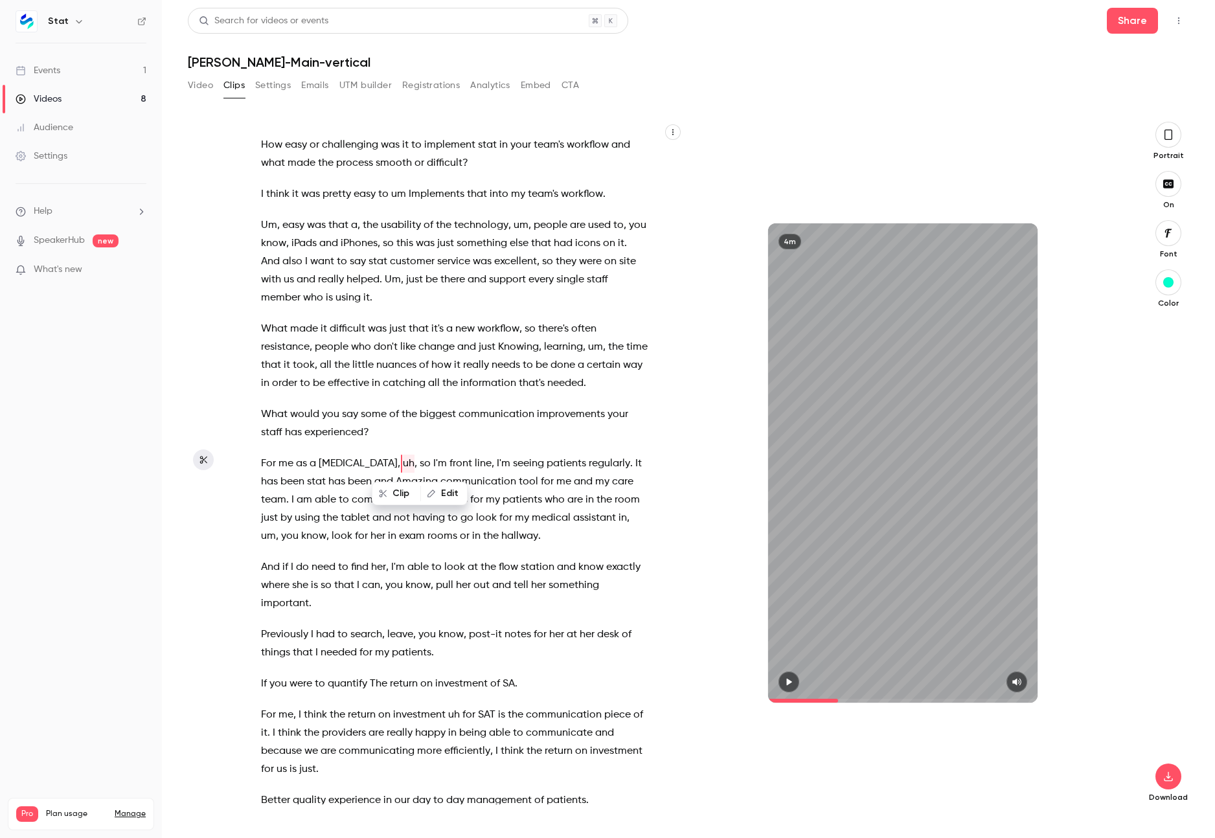
click at [395, 495] on button "Clip" at bounding box center [396, 493] width 47 height 21
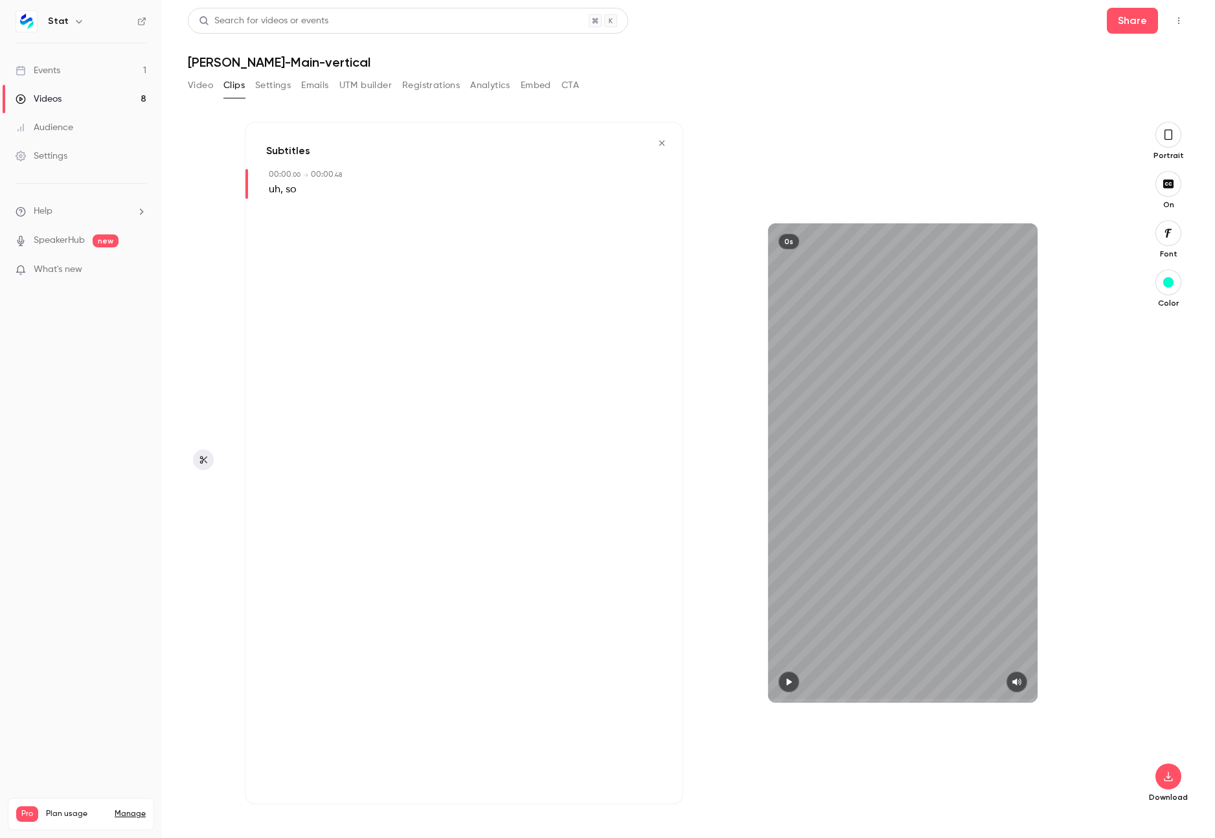
click at [663, 144] on icon "button" at bounding box center [662, 143] width 10 height 9
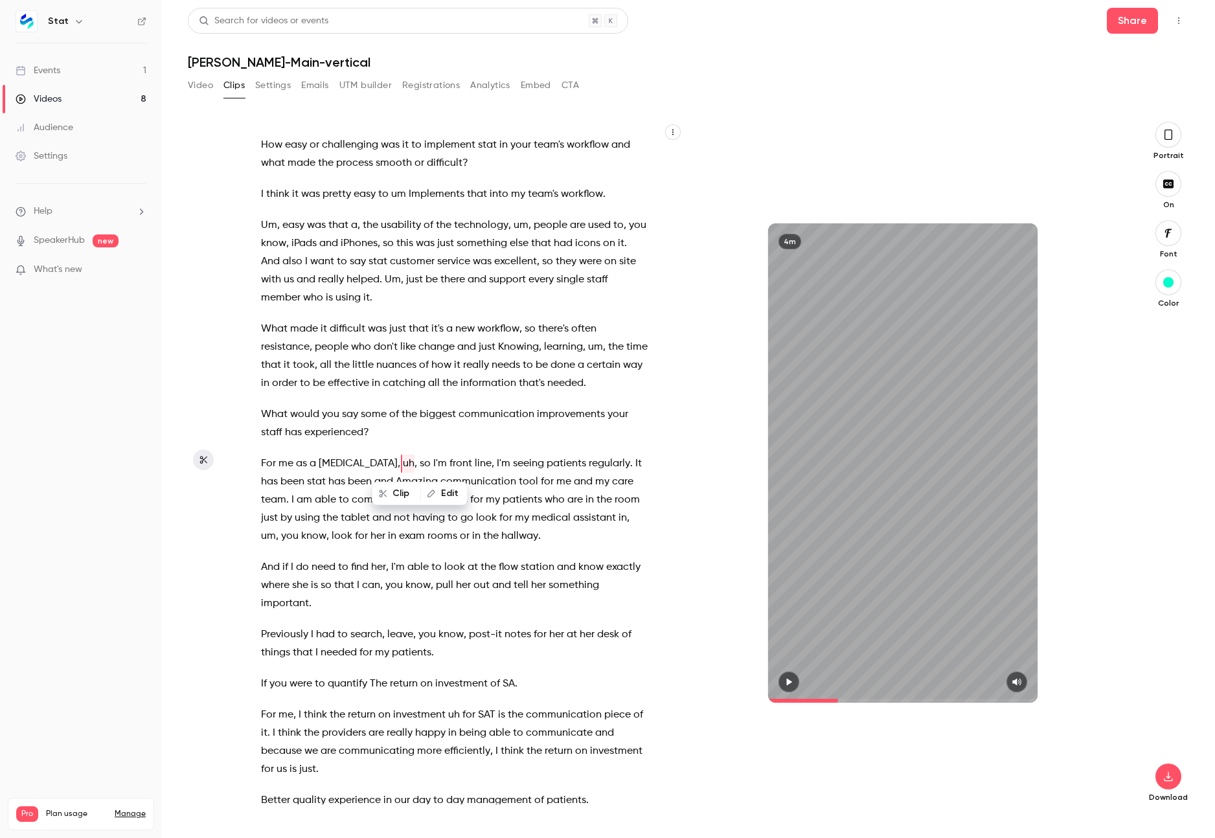
click at [439, 491] on button "Edit" at bounding box center [444, 493] width 45 height 21
click at [536, 497] on button "Replace" at bounding box center [534, 498] width 58 height 26
click at [415, 464] on span "," at bounding box center [416, 464] width 3 height 18
click at [423, 493] on button "Clip" at bounding box center [413, 493] width 47 height 21
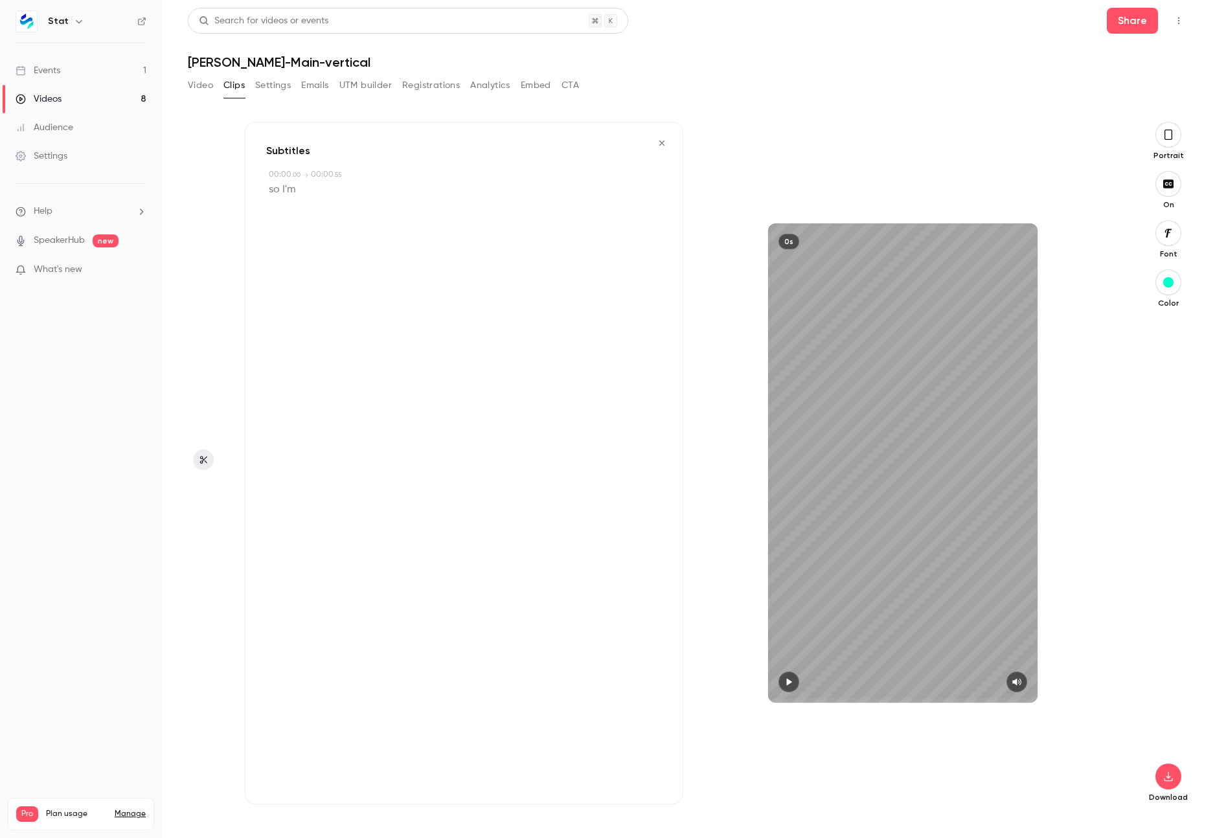
click at [659, 141] on icon "button" at bounding box center [661, 143] width 5 height 5
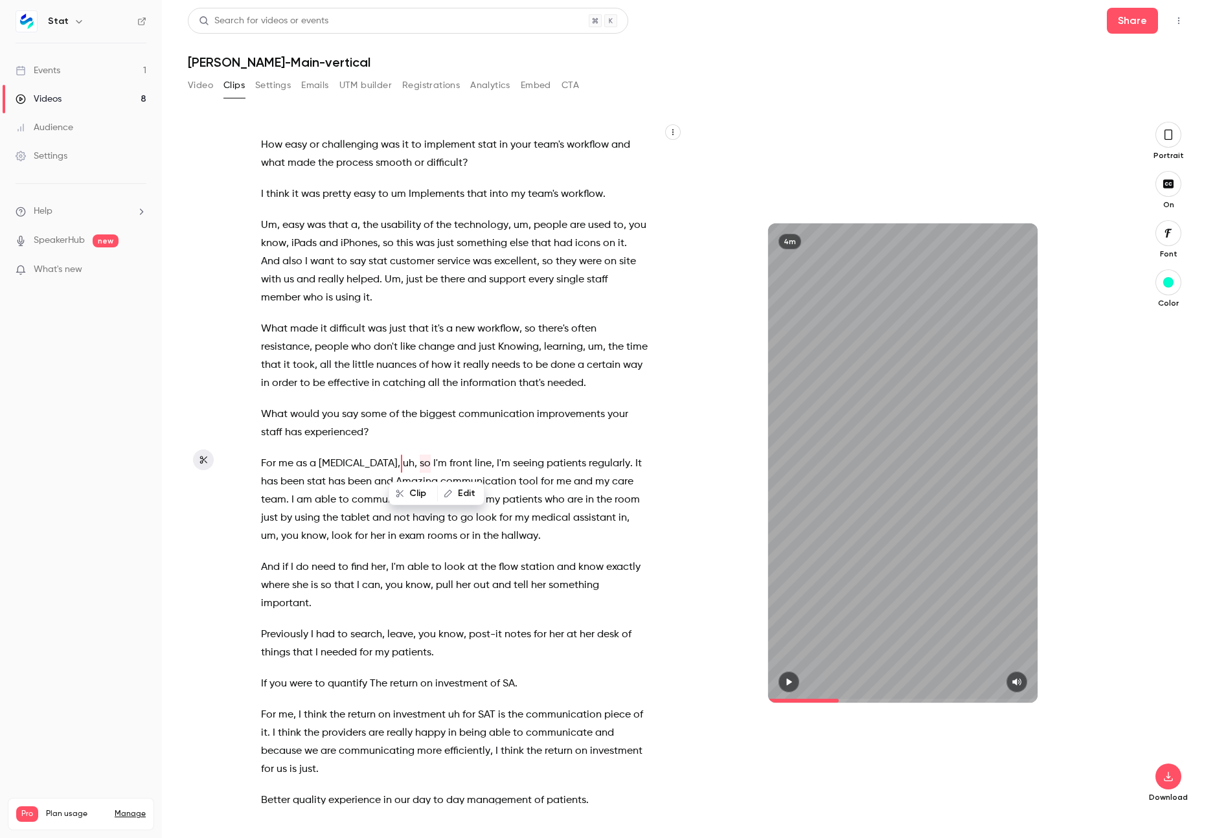
click at [415, 462] on span "," at bounding box center [416, 464] width 3 height 18
type input "****"
click at [446, 490] on button "Edit" at bounding box center [444, 493] width 45 height 21
click at [532, 441] on p "What would you say some of the biggest communication improvements your staff ha…" at bounding box center [454, 423] width 387 height 36
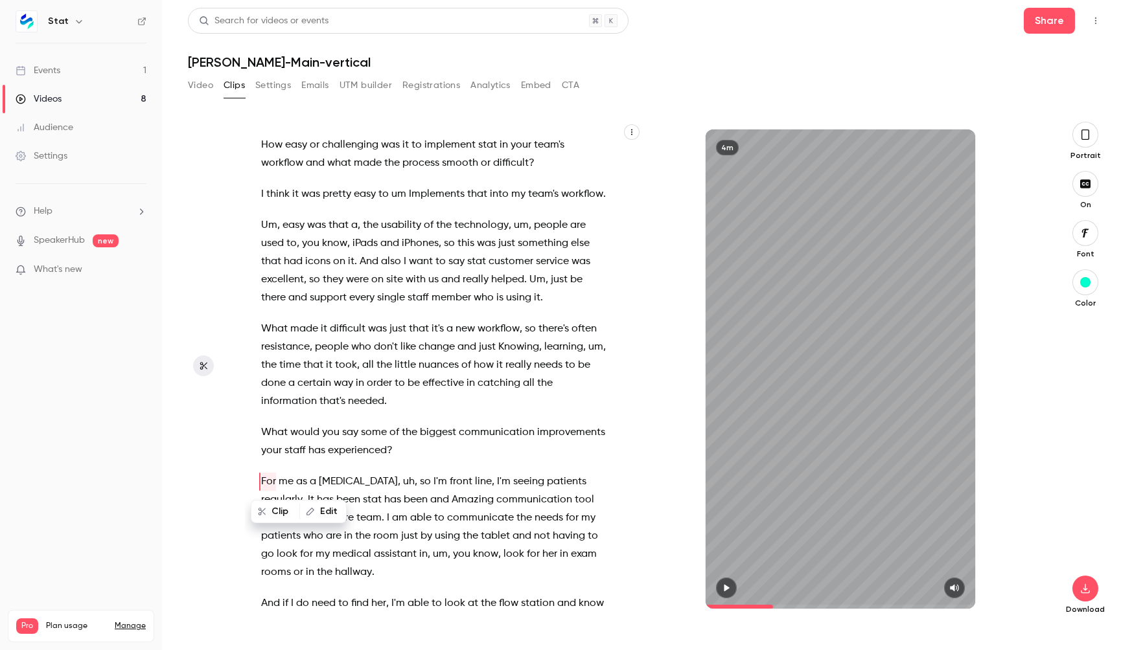
type input "****"
